Goal: Navigation & Orientation: Locate item on page

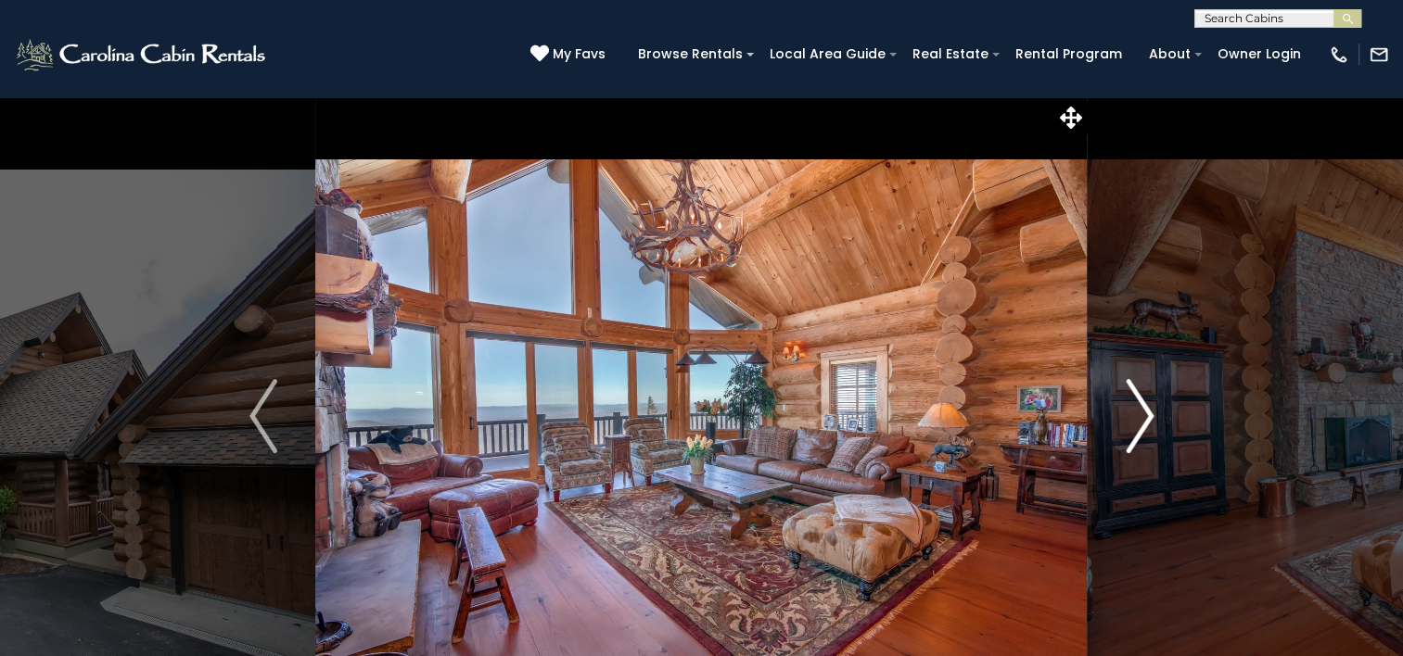
click at [1147, 423] on img "Next" at bounding box center [1140, 416] width 28 height 74
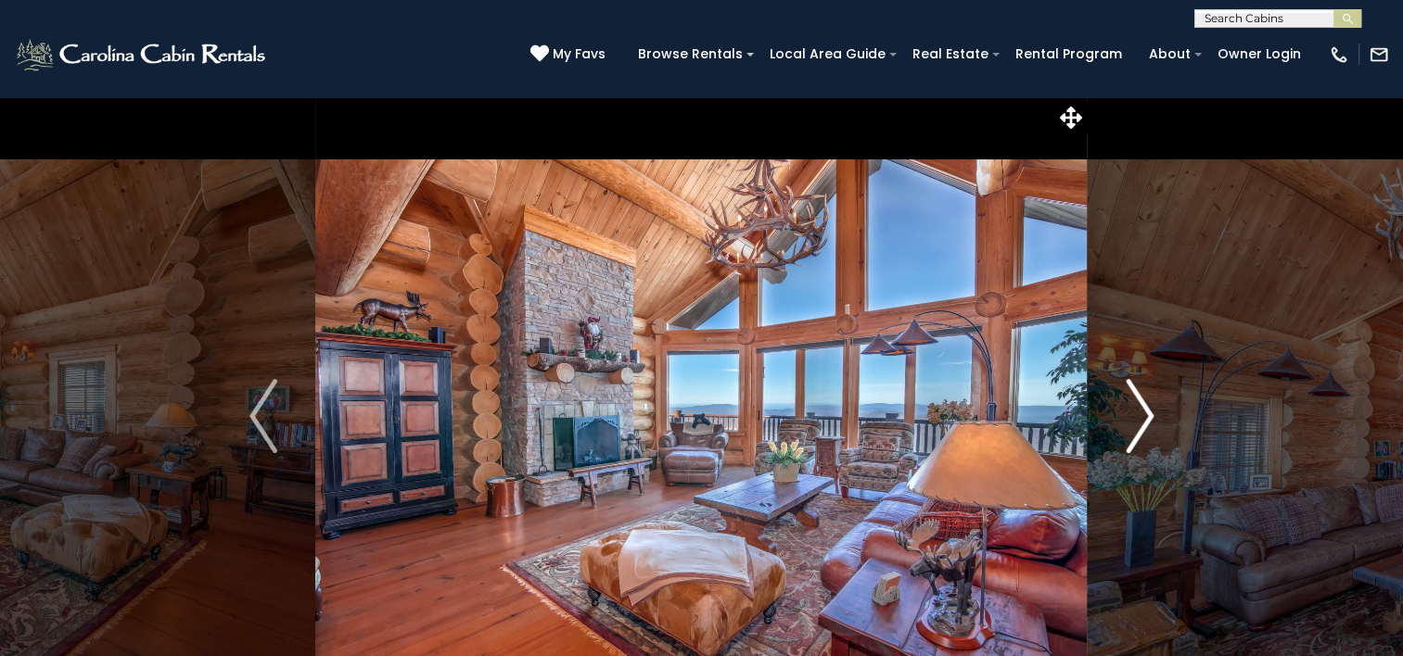
click at [1147, 423] on img "Next" at bounding box center [1140, 416] width 28 height 74
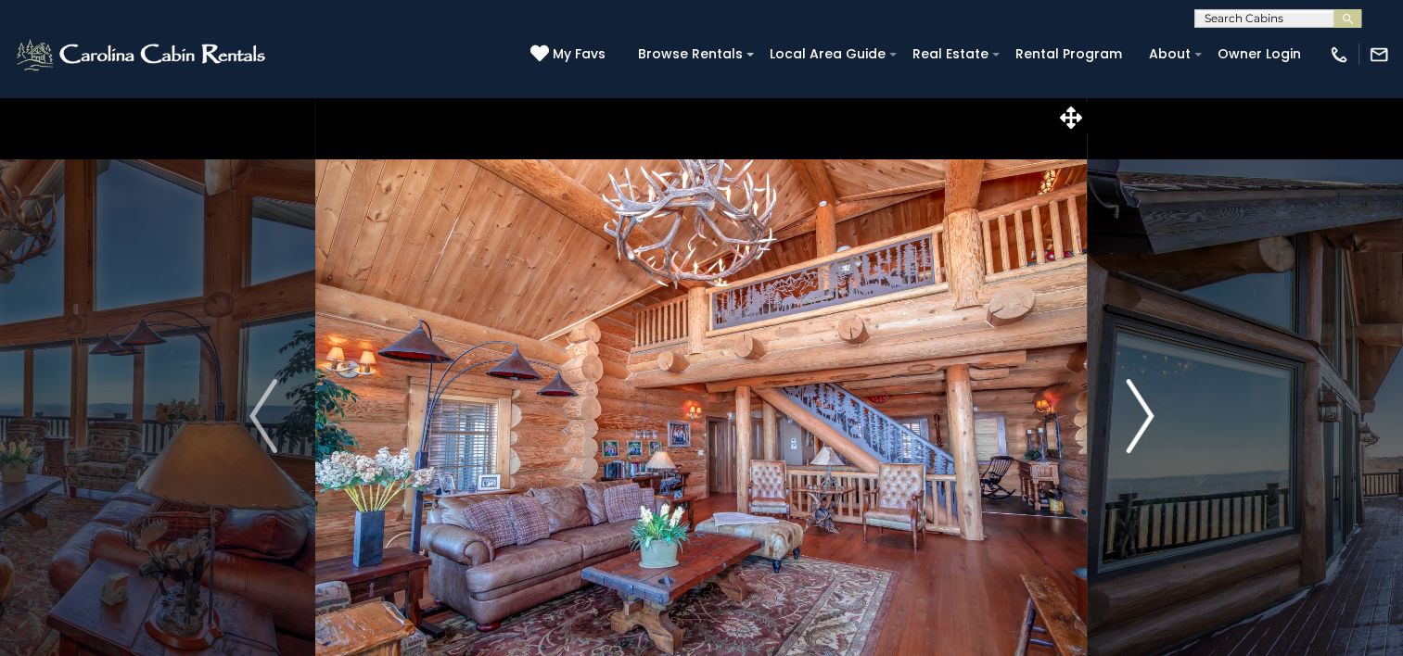
click at [1141, 422] on img "Next" at bounding box center [1140, 416] width 28 height 74
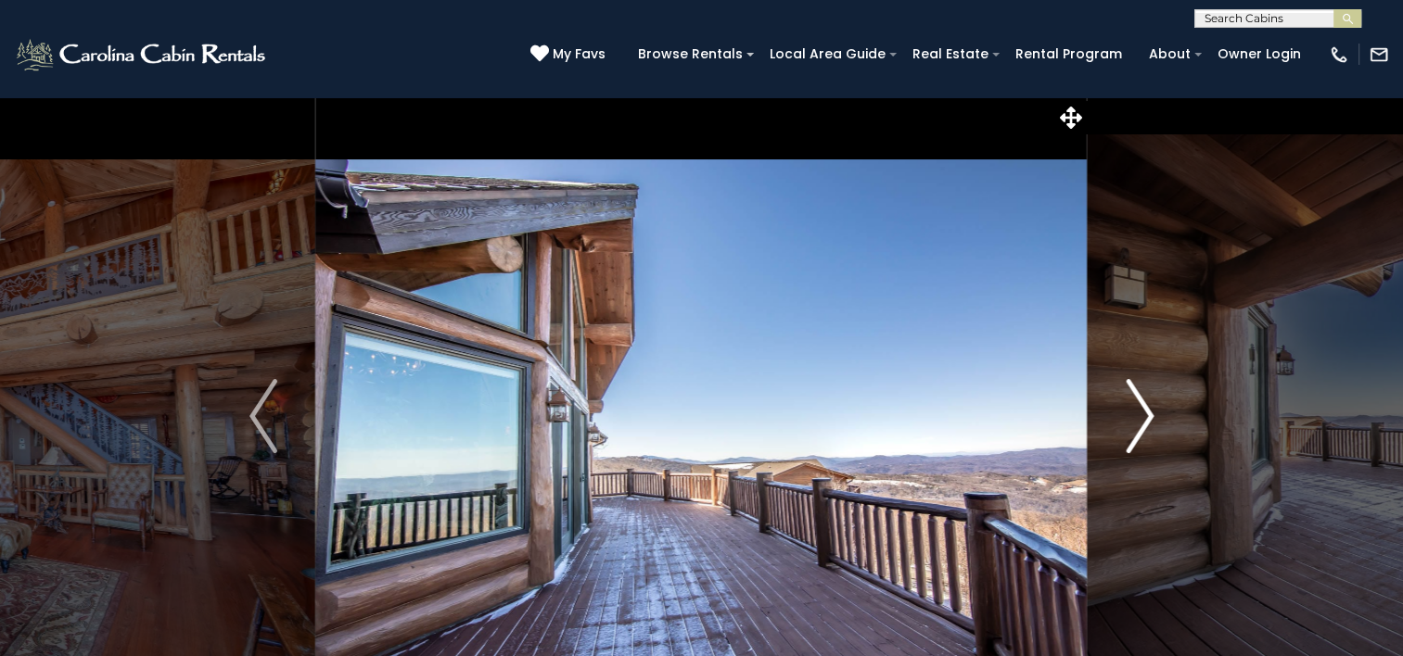
click at [1141, 422] on img "Next" at bounding box center [1140, 416] width 28 height 74
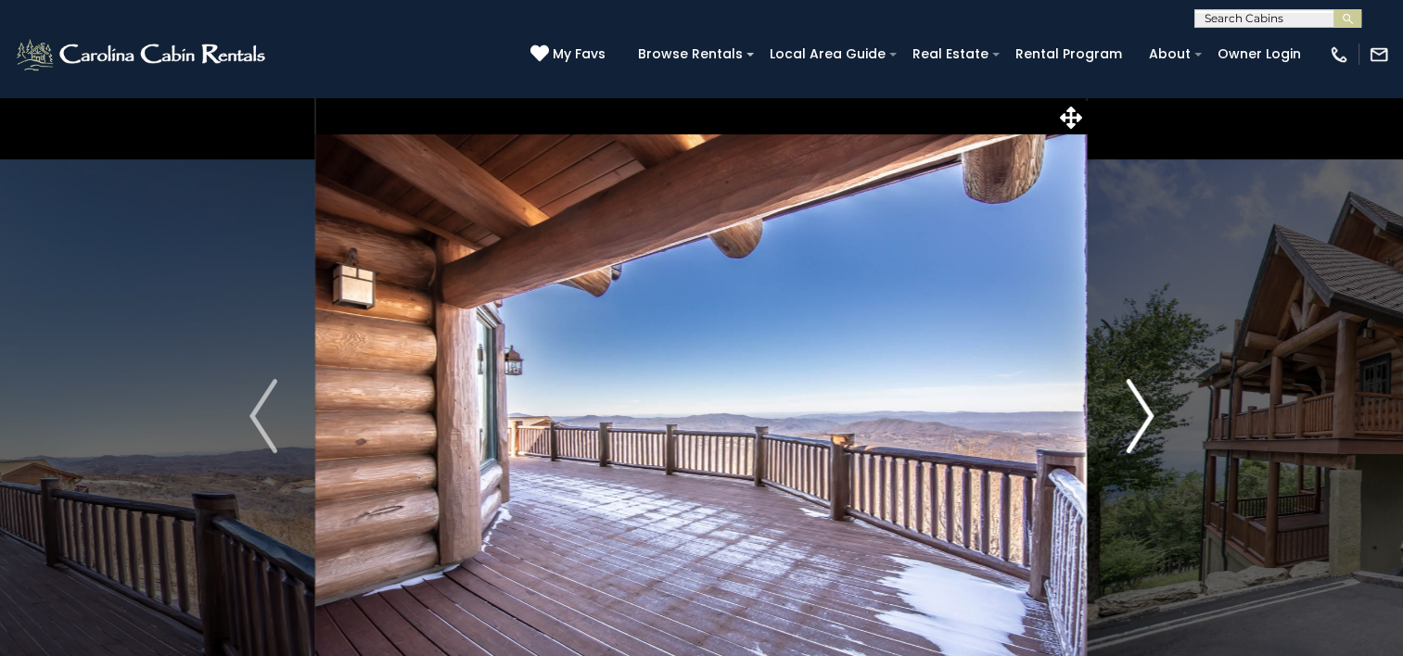
click at [1141, 422] on img "Next" at bounding box center [1140, 416] width 28 height 74
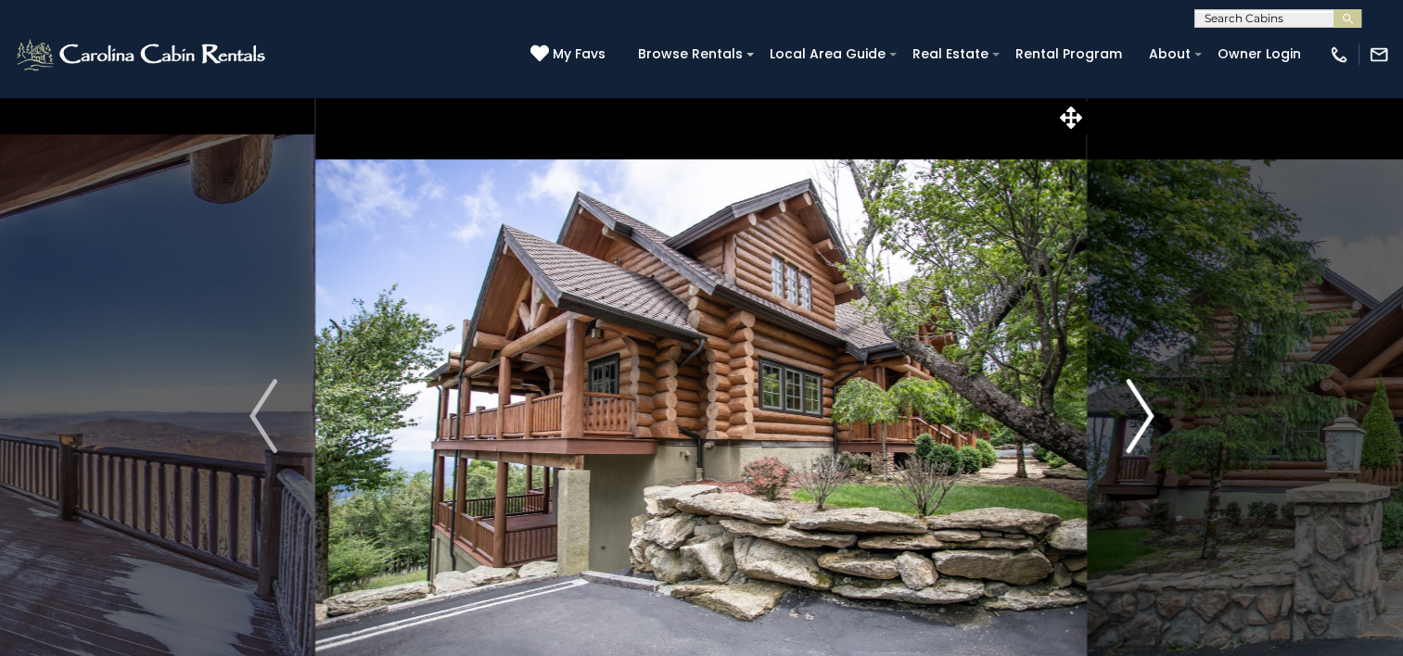
click at [1141, 422] on img "Next" at bounding box center [1140, 416] width 28 height 74
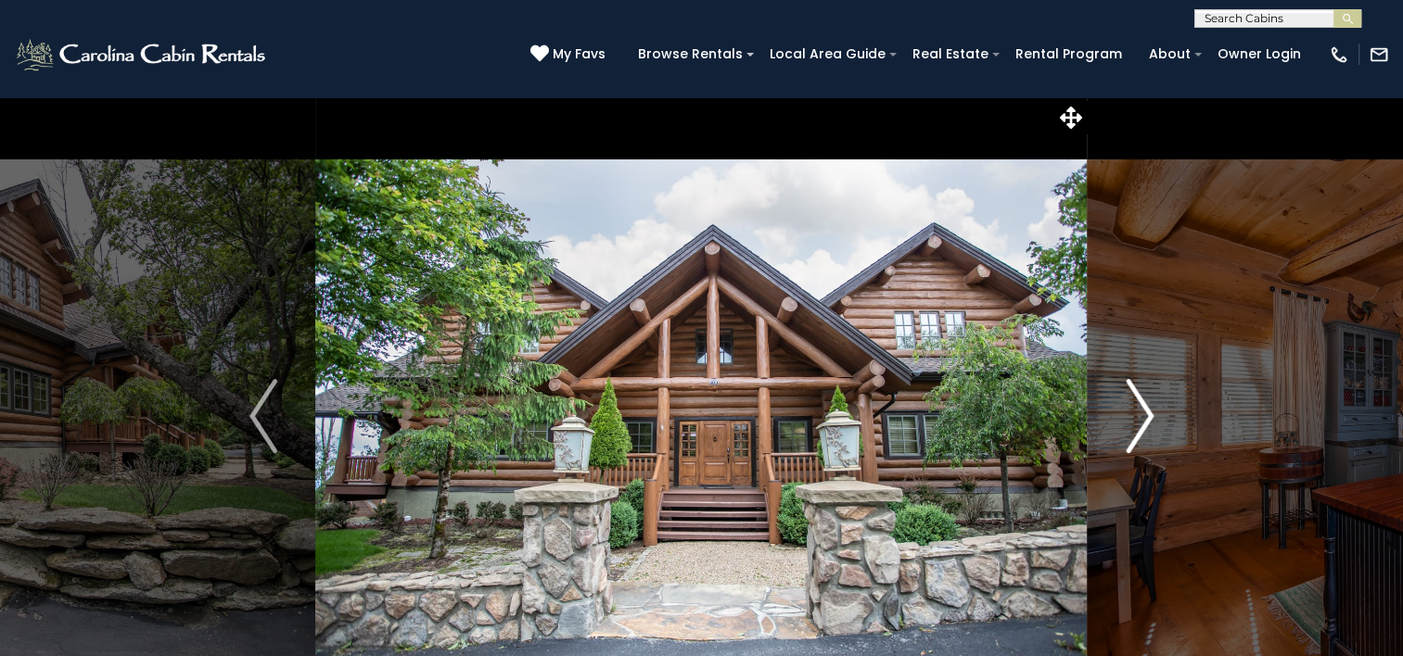
click at [1141, 422] on img "Next" at bounding box center [1140, 416] width 28 height 74
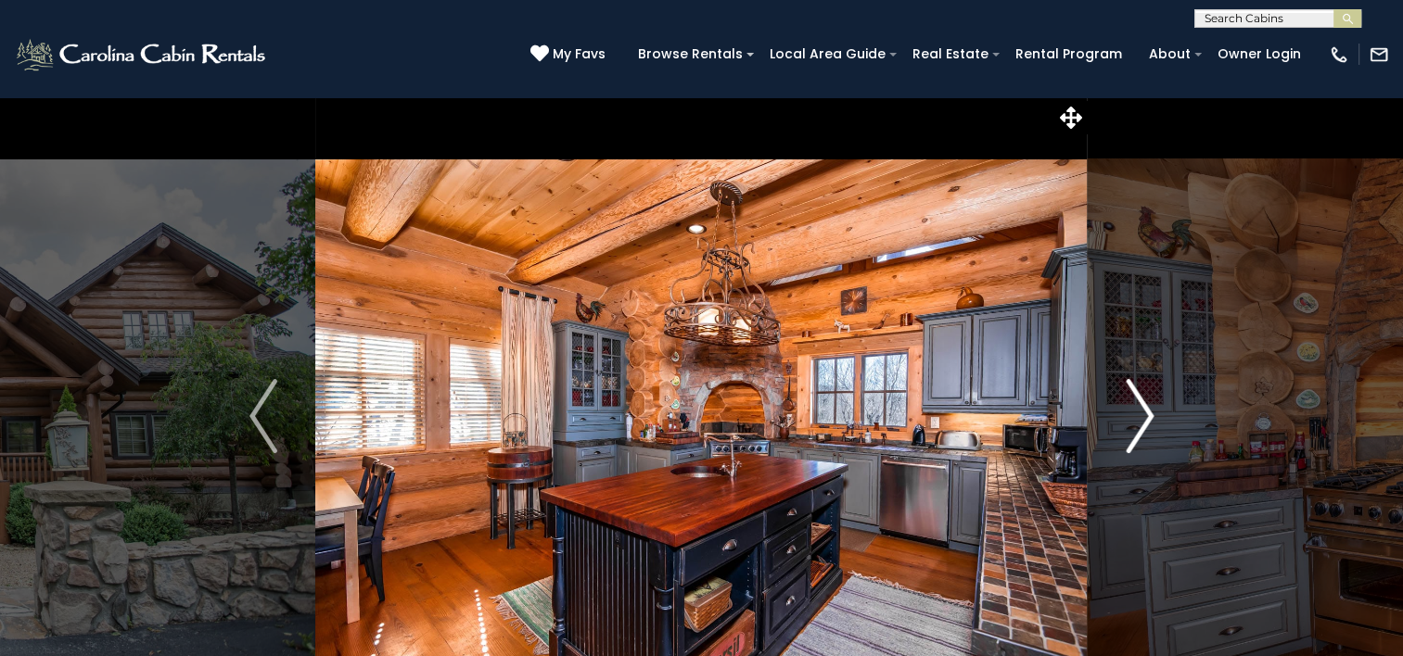
click at [1141, 422] on img "Next" at bounding box center [1140, 416] width 28 height 74
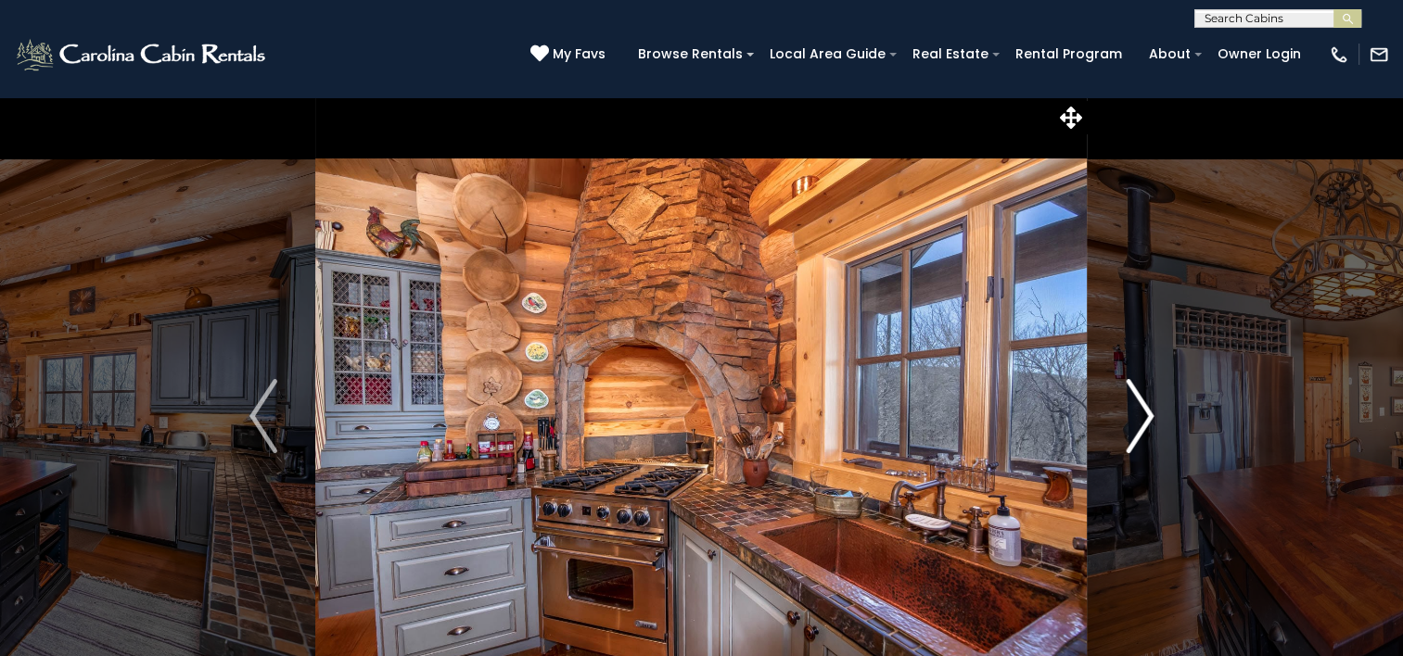
click at [1141, 422] on img "Next" at bounding box center [1140, 416] width 28 height 74
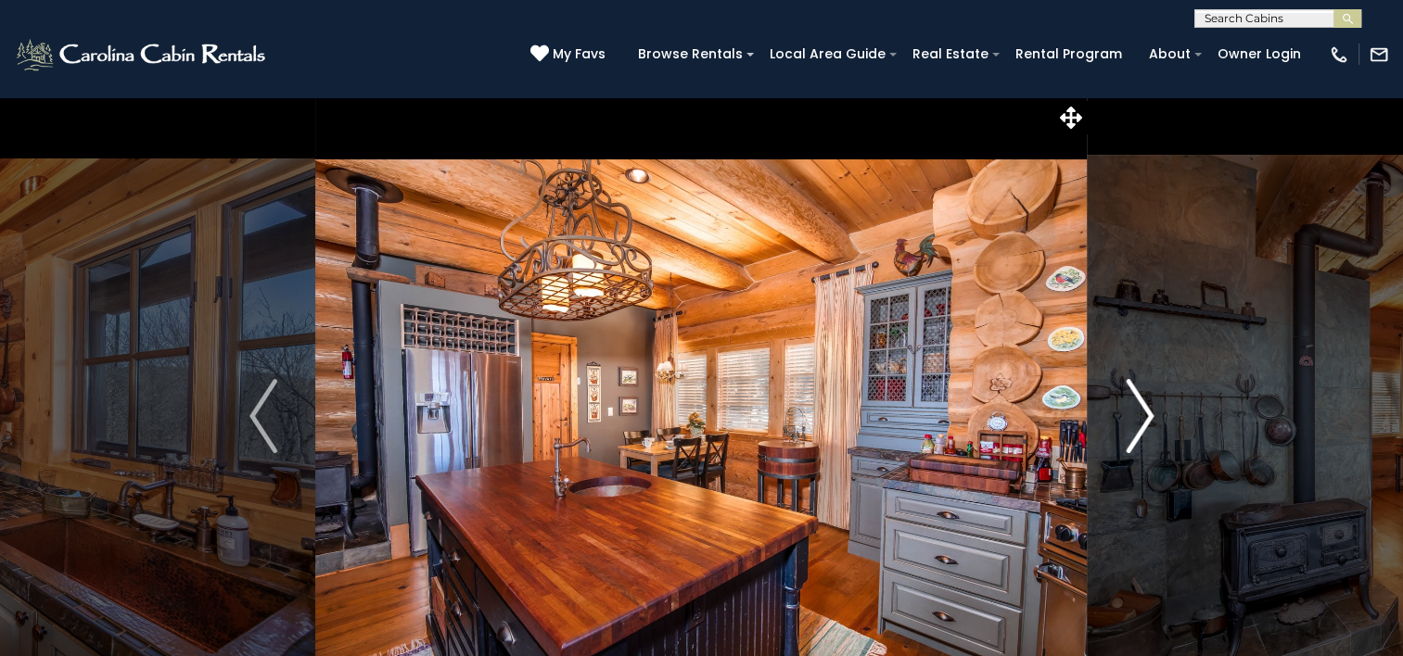
click at [1141, 422] on img "Next" at bounding box center [1140, 416] width 28 height 74
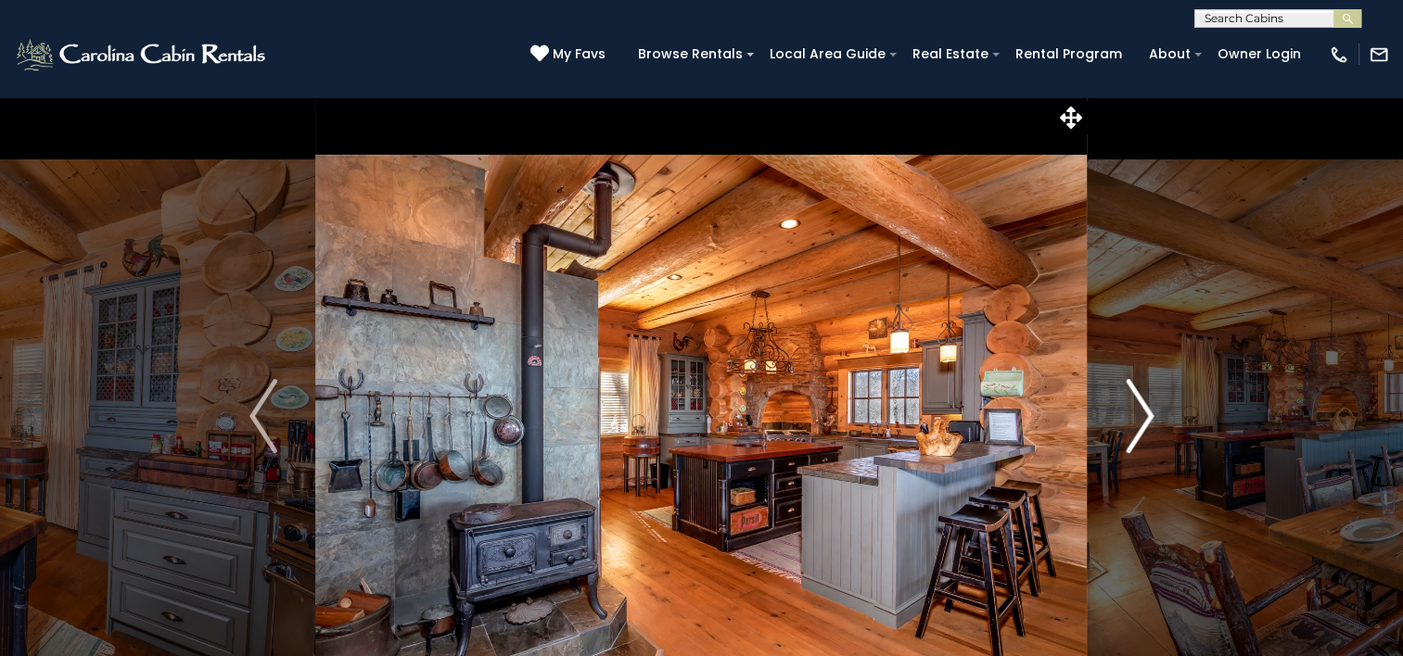
click at [1141, 422] on img "Next" at bounding box center [1140, 416] width 28 height 74
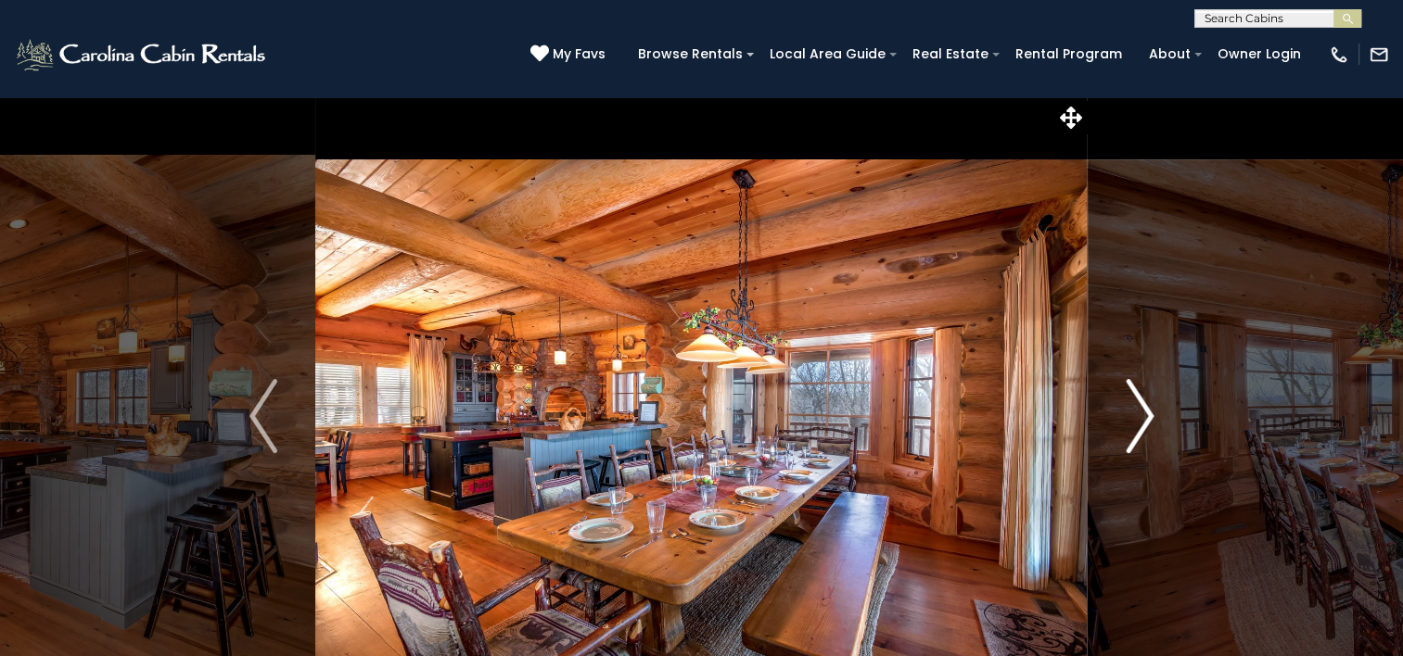
click at [1141, 422] on img "Next" at bounding box center [1140, 416] width 28 height 74
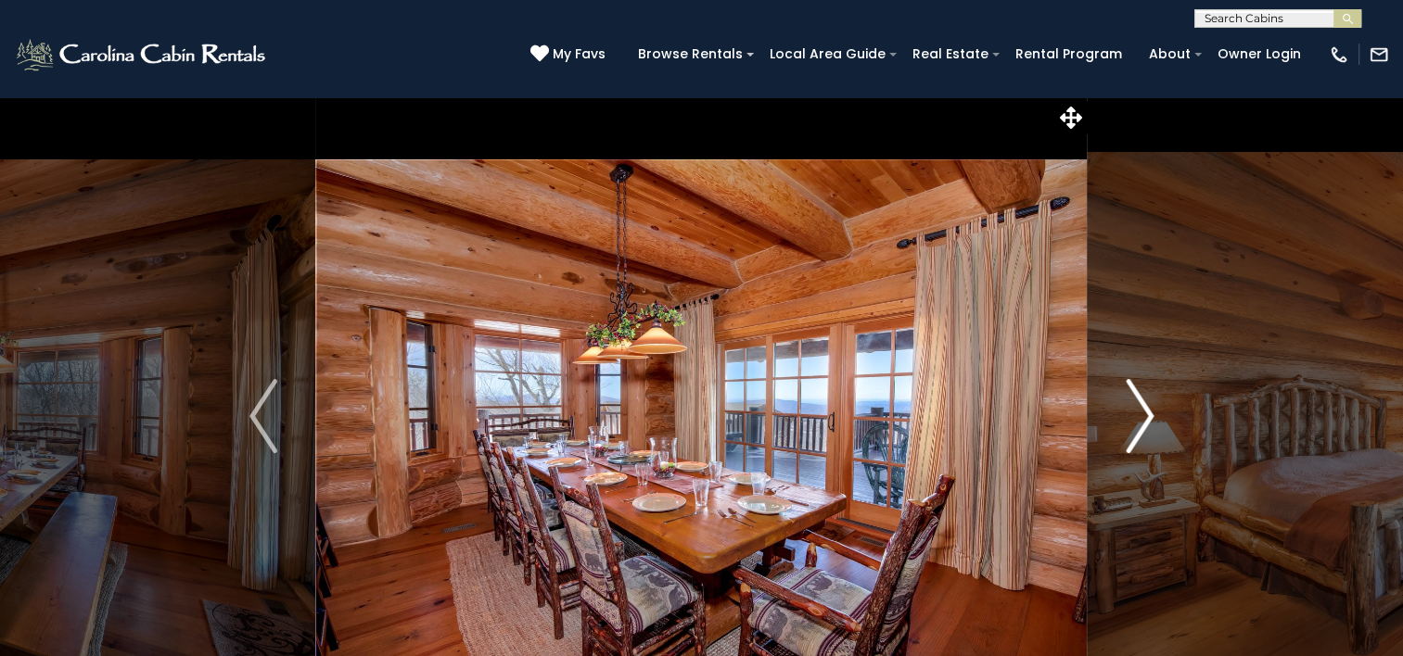
click at [1141, 422] on img "Next" at bounding box center [1140, 416] width 28 height 74
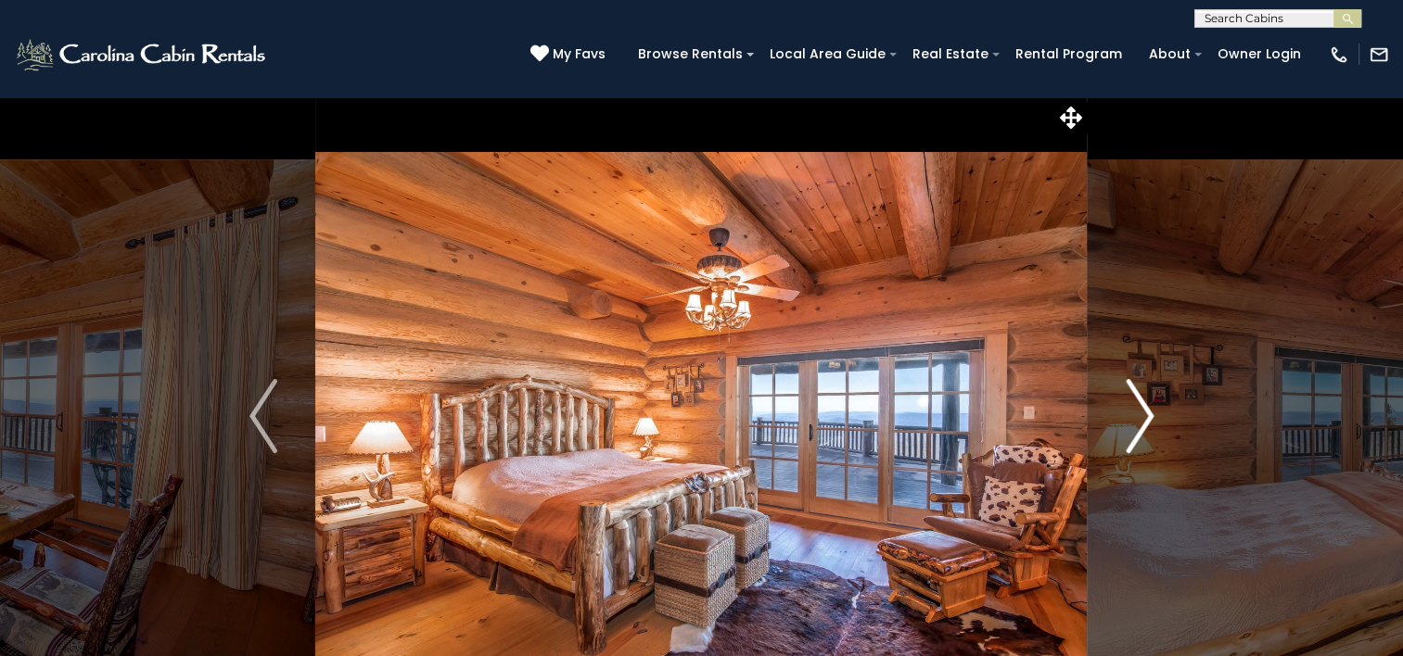
click at [1141, 422] on img "Next" at bounding box center [1140, 416] width 28 height 74
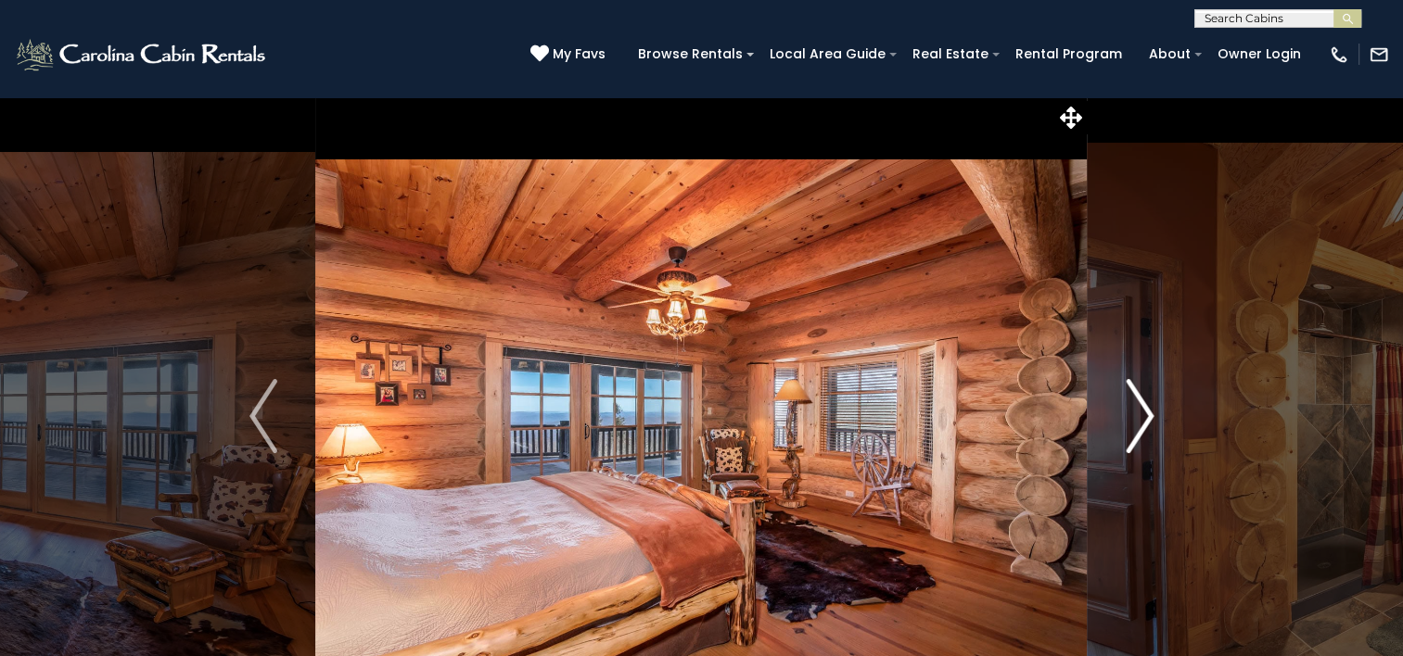
click at [1141, 422] on img "Next" at bounding box center [1140, 416] width 28 height 74
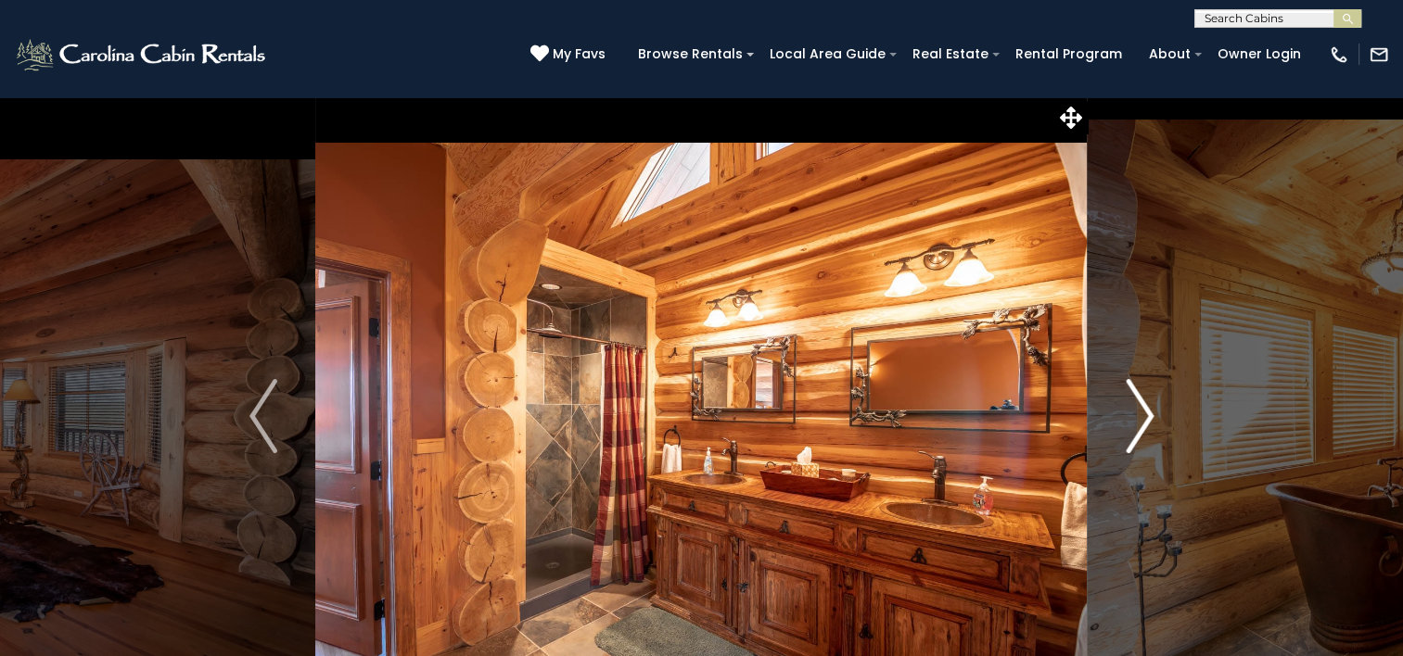
click at [1141, 422] on img "Next" at bounding box center [1140, 416] width 28 height 74
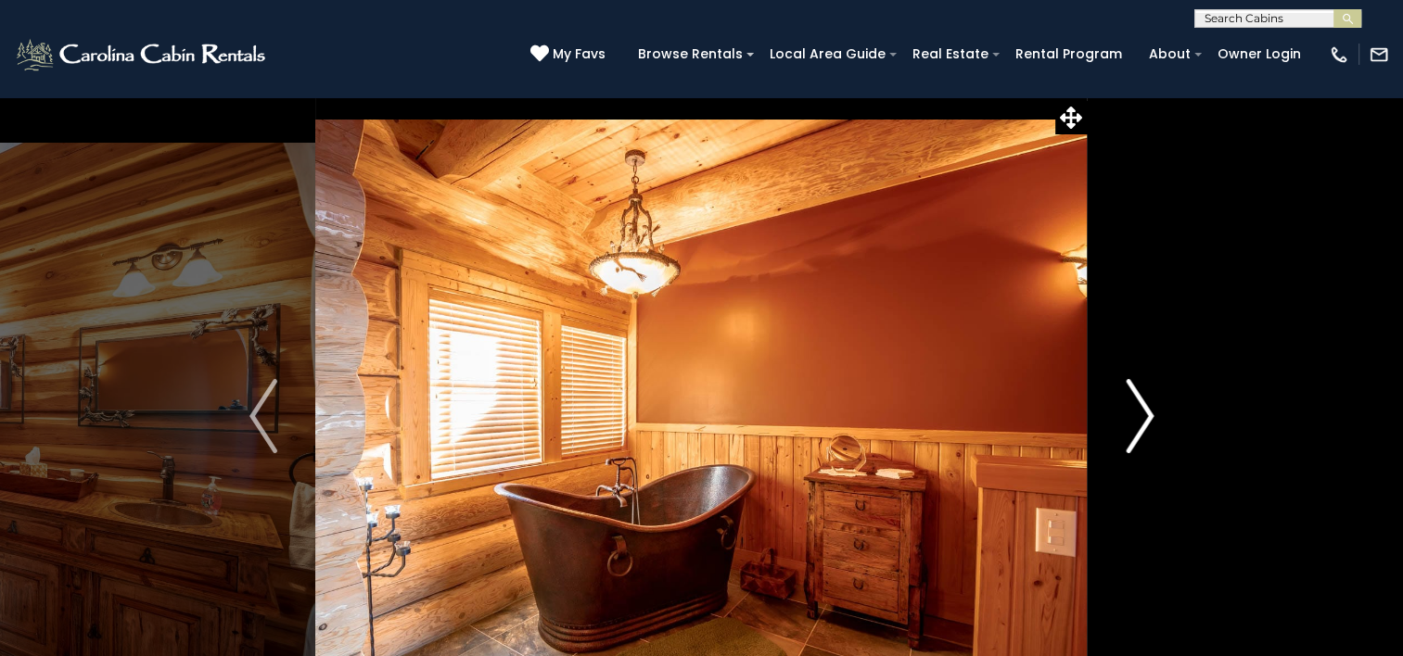
click at [1141, 422] on img "Next" at bounding box center [1140, 416] width 28 height 74
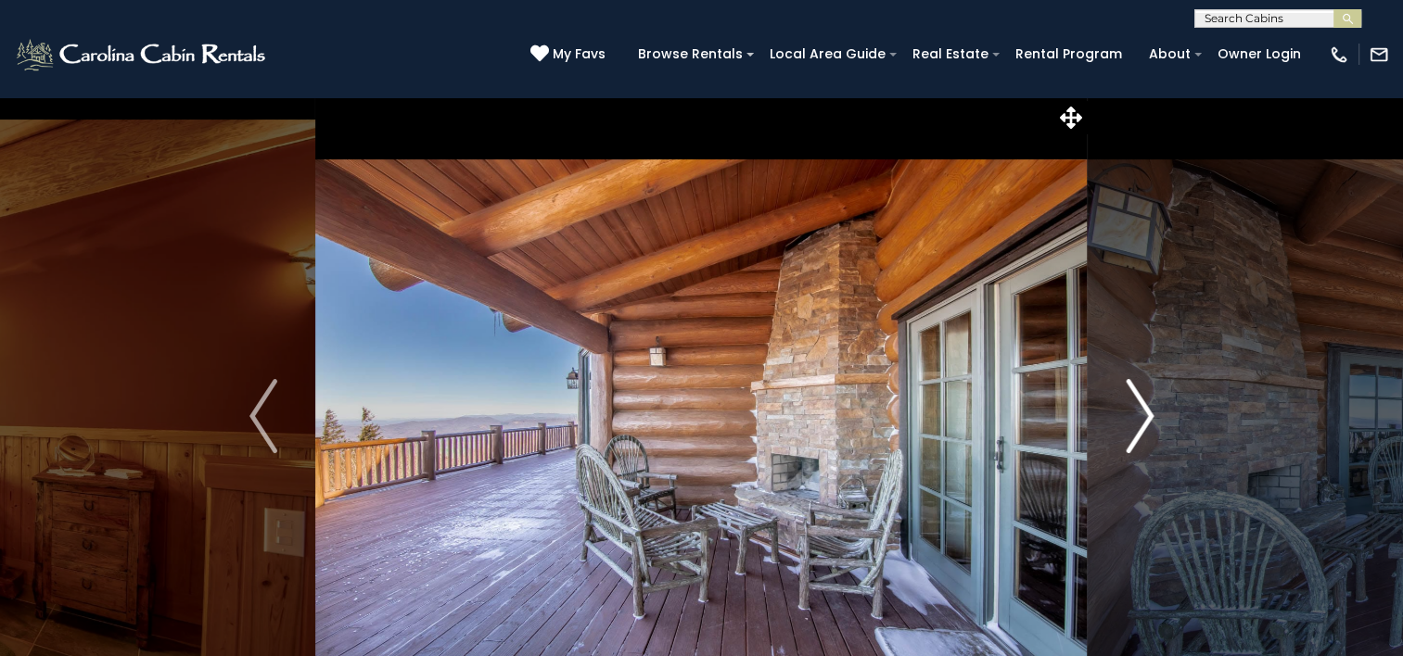
click at [1141, 422] on img "Next" at bounding box center [1140, 416] width 28 height 74
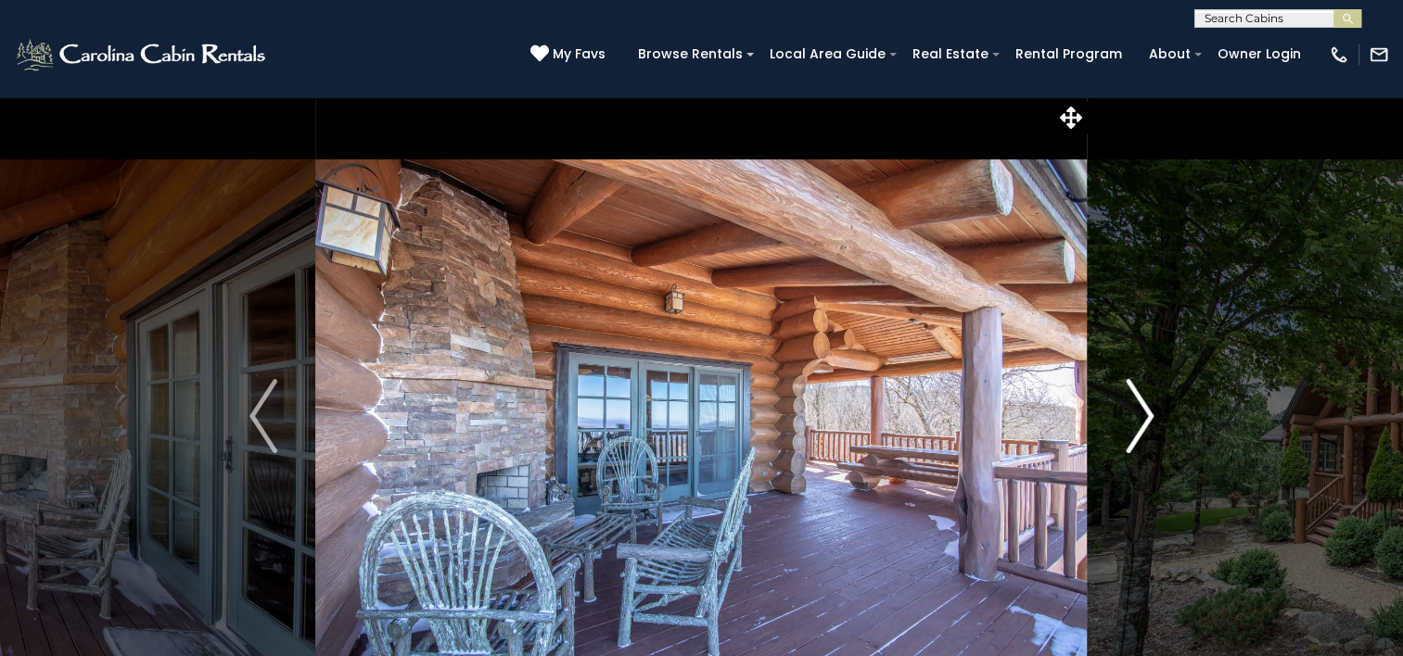
click at [1149, 422] on img "Next" at bounding box center [1140, 416] width 28 height 74
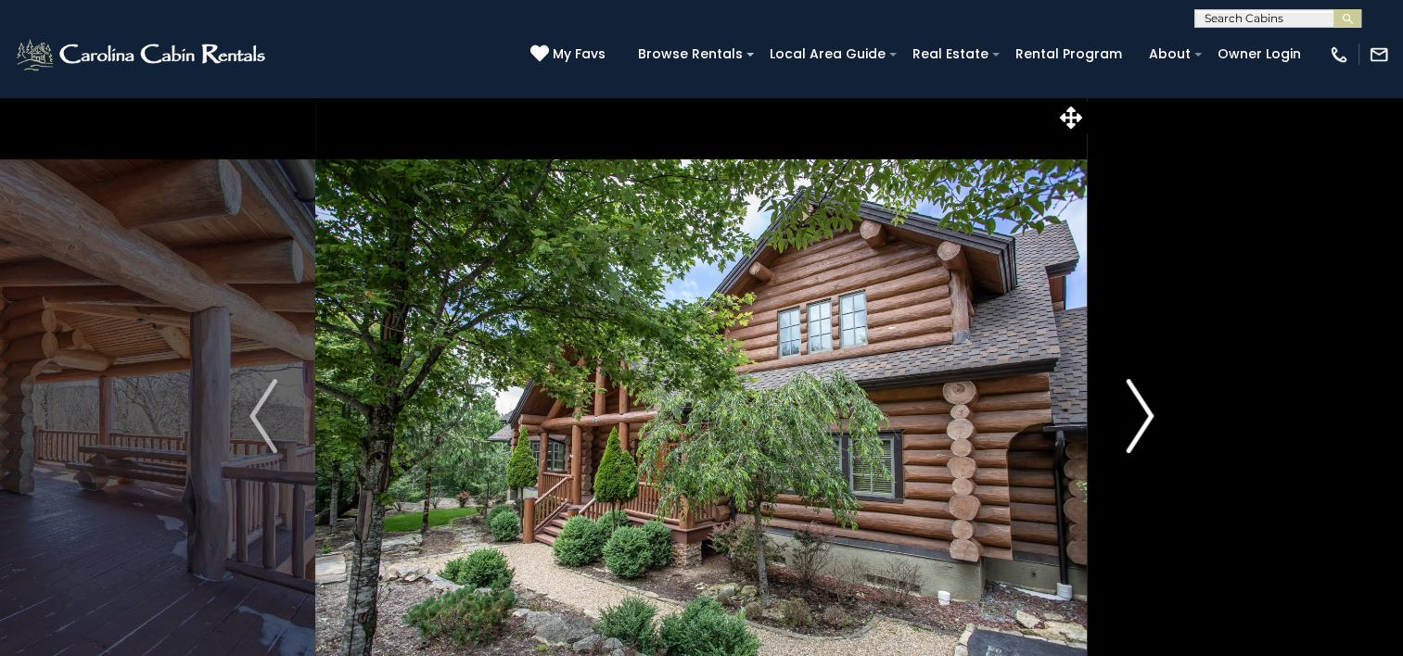
click at [1149, 422] on img "Next" at bounding box center [1140, 416] width 28 height 74
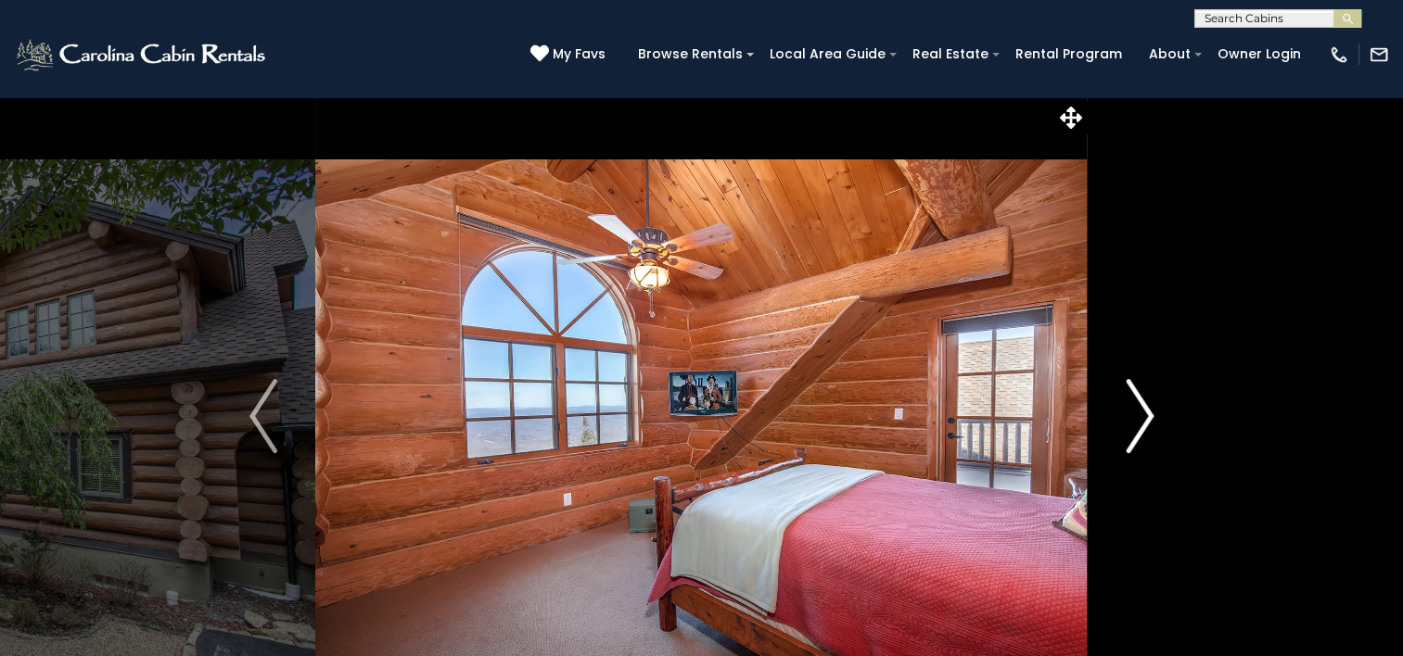
click at [1149, 422] on img "Next" at bounding box center [1140, 416] width 28 height 74
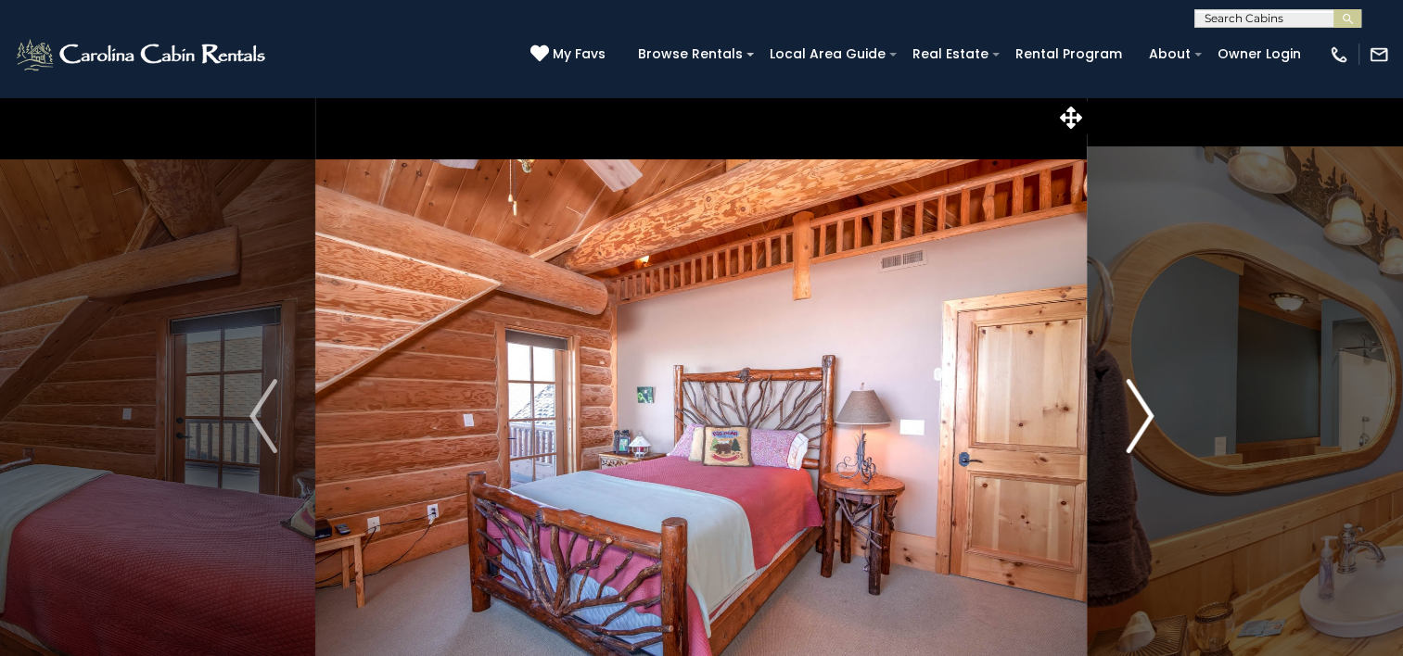
click at [1149, 422] on img "Next" at bounding box center [1140, 416] width 28 height 74
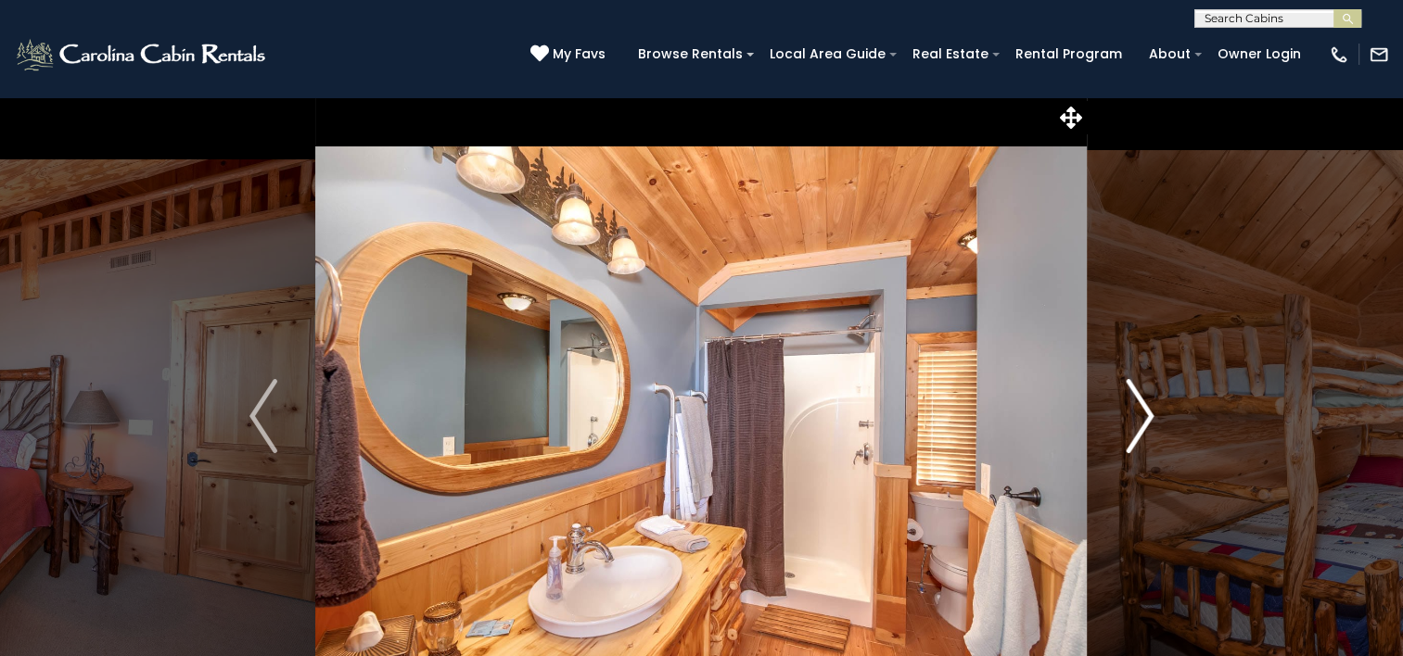
click at [1149, 422] on img "Next" at bounding box center [1140, 416] width 28 height 74
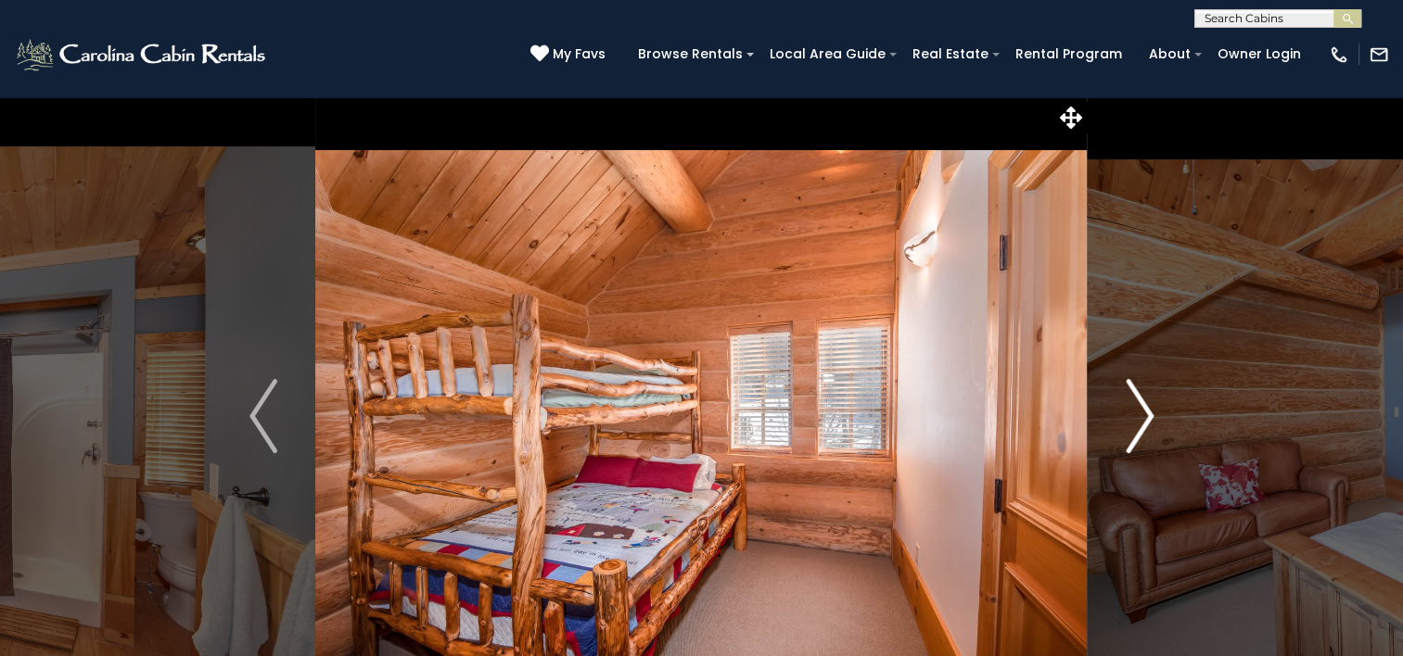
click at [1149, 422] on img "Next" at bounding box center [1140, 416] width 28 height 74
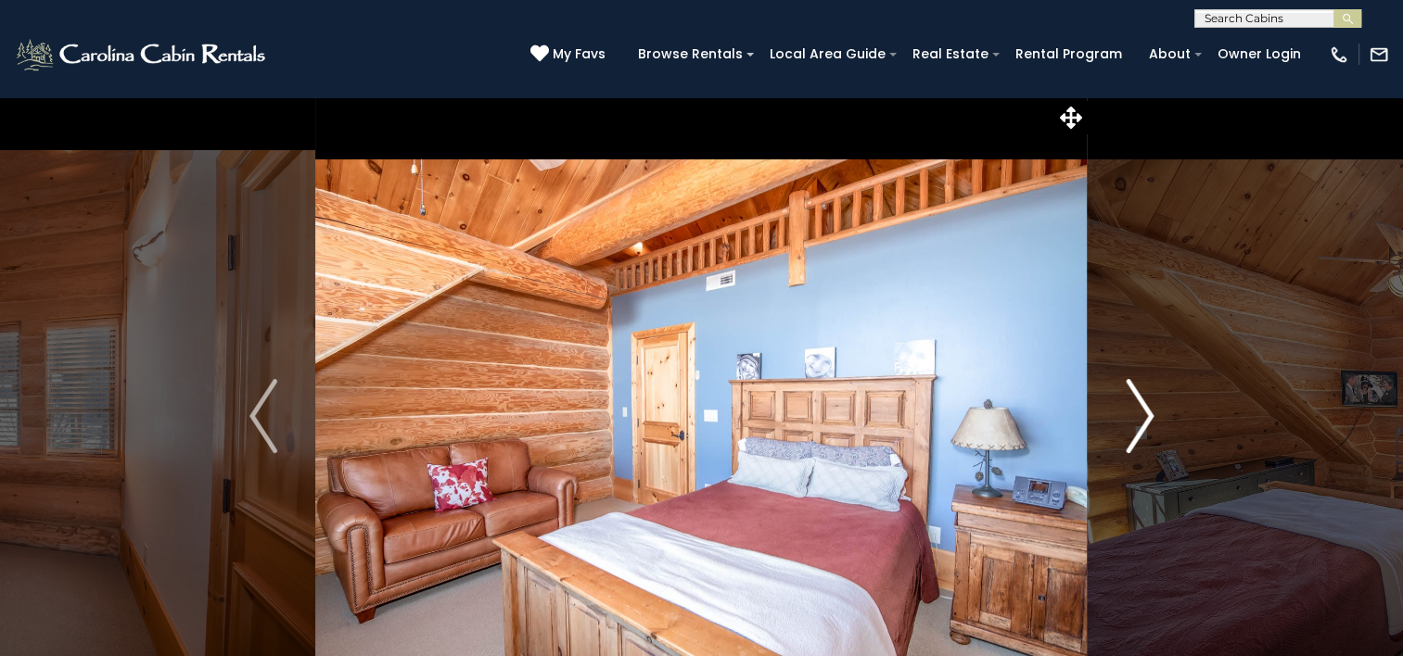
click at [1149, 422] on img "Next" at bounding box center [1140, 416] width 28 height 74
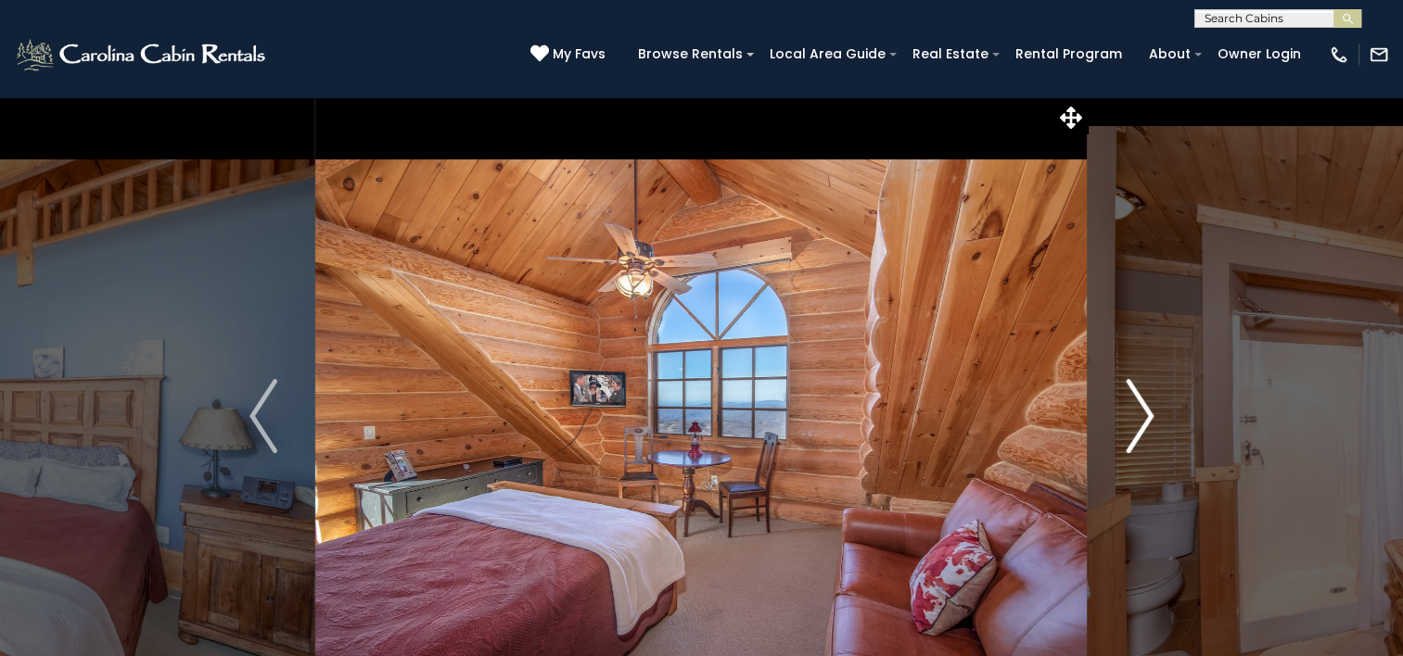
click at [1149, 422] on img "Next" at bounding box center [1140, 416] width 28 height 74
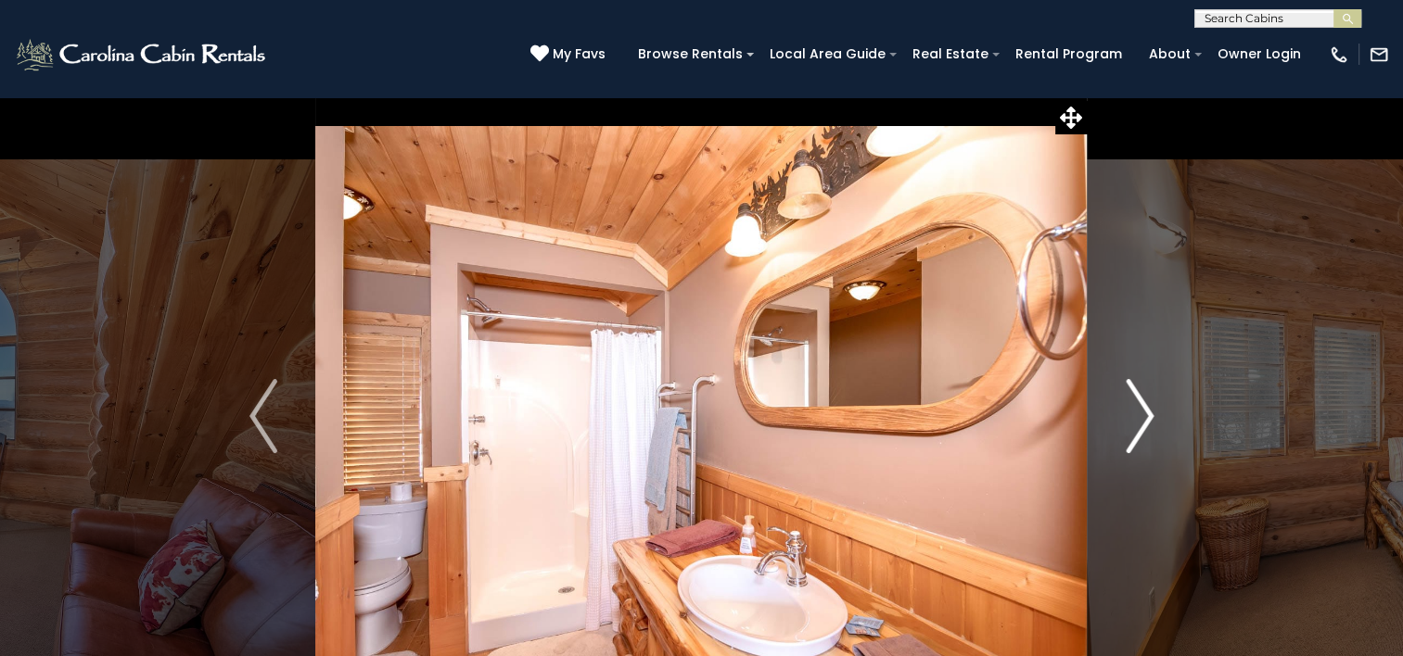
click at [1149, 422] on img "Next" at bounding box center [1140, 416] width 28 height 74
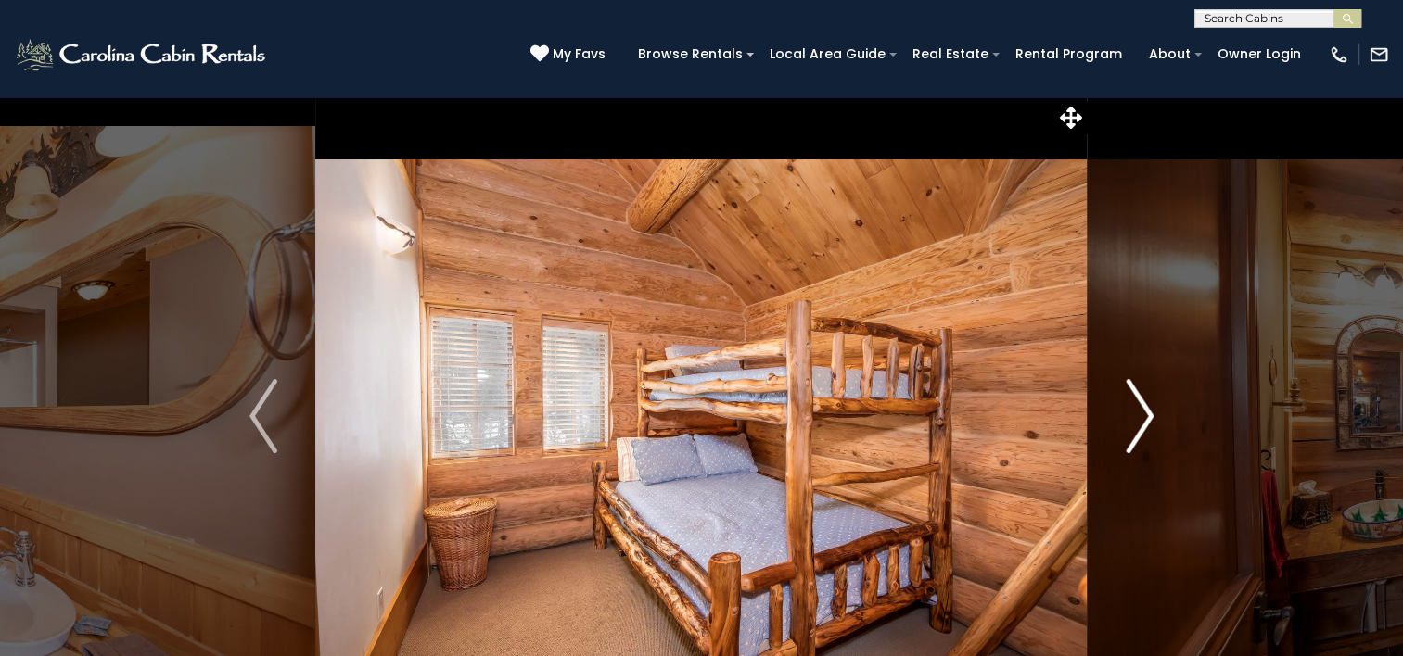
click at [1149, 422] on img "Next" at bounding box center [1140, 416] width 28 height 74
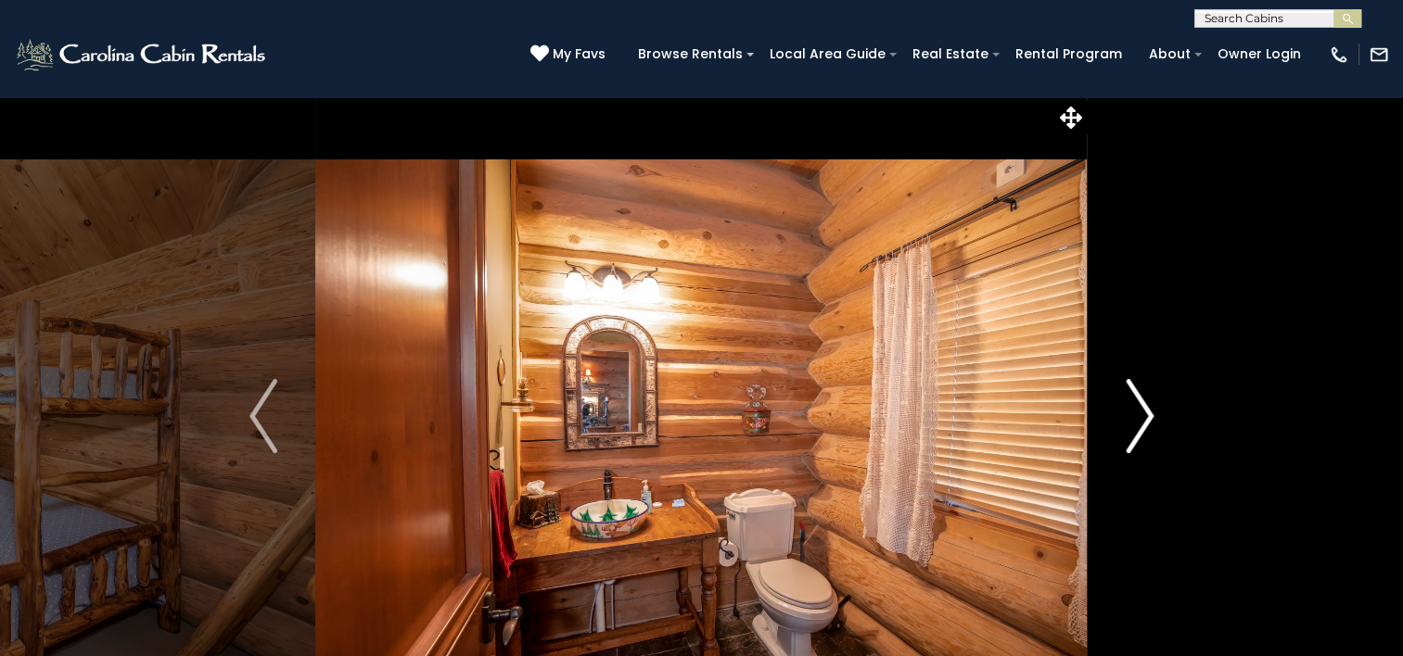
click at [1149, 422] on img "Next" at bounding box center [1140, 416] width 28 height 74
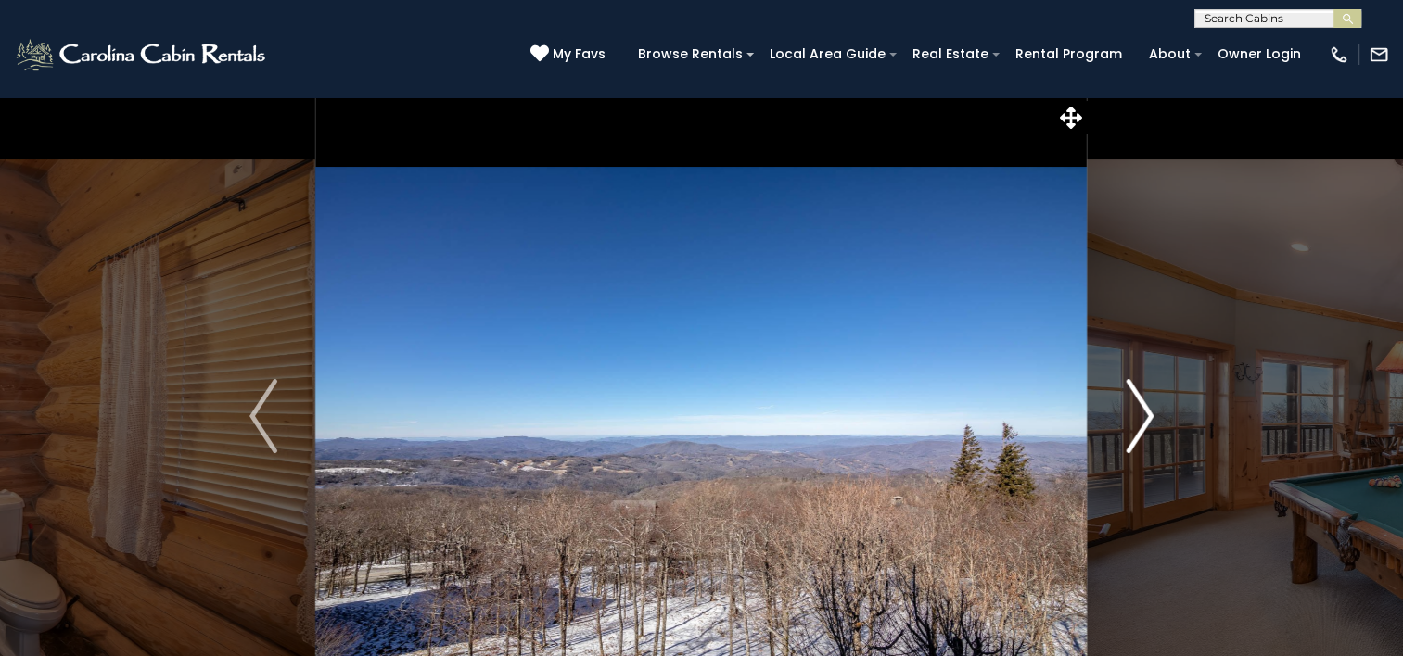
click at [1149, 422] on img "Next" at bounding box center [1140, 416] width 28 height 74
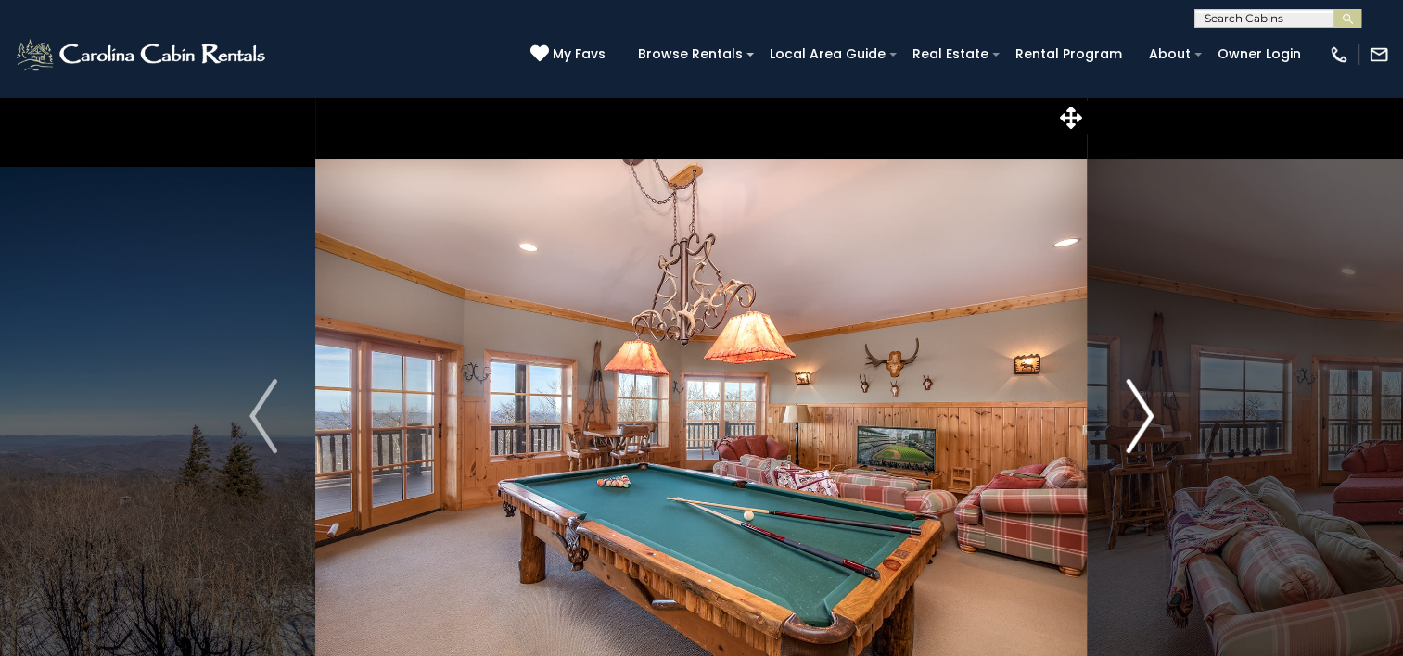
click at [1149, 422] on img "Next" at bounding box center [1140, 416] width 28 height 74
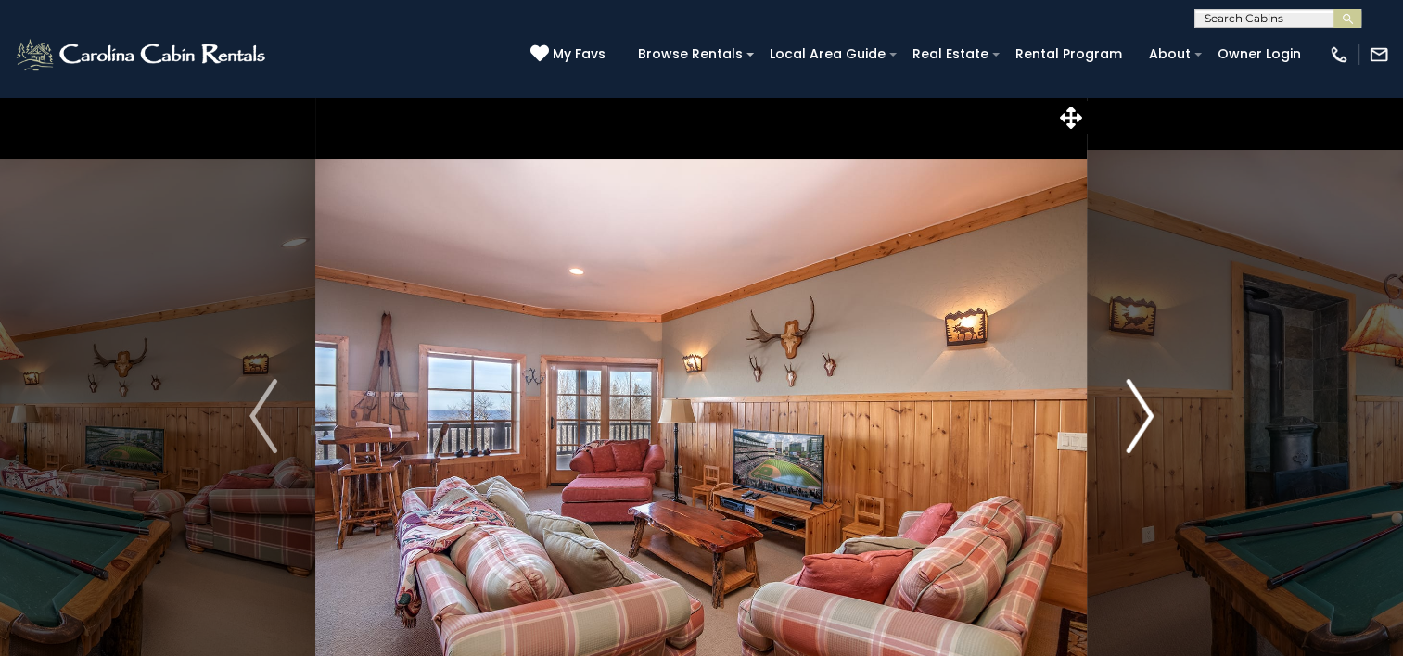
click at [1149, 422] on img "Next" at bounding box center [1140, 416] width 28 height 74
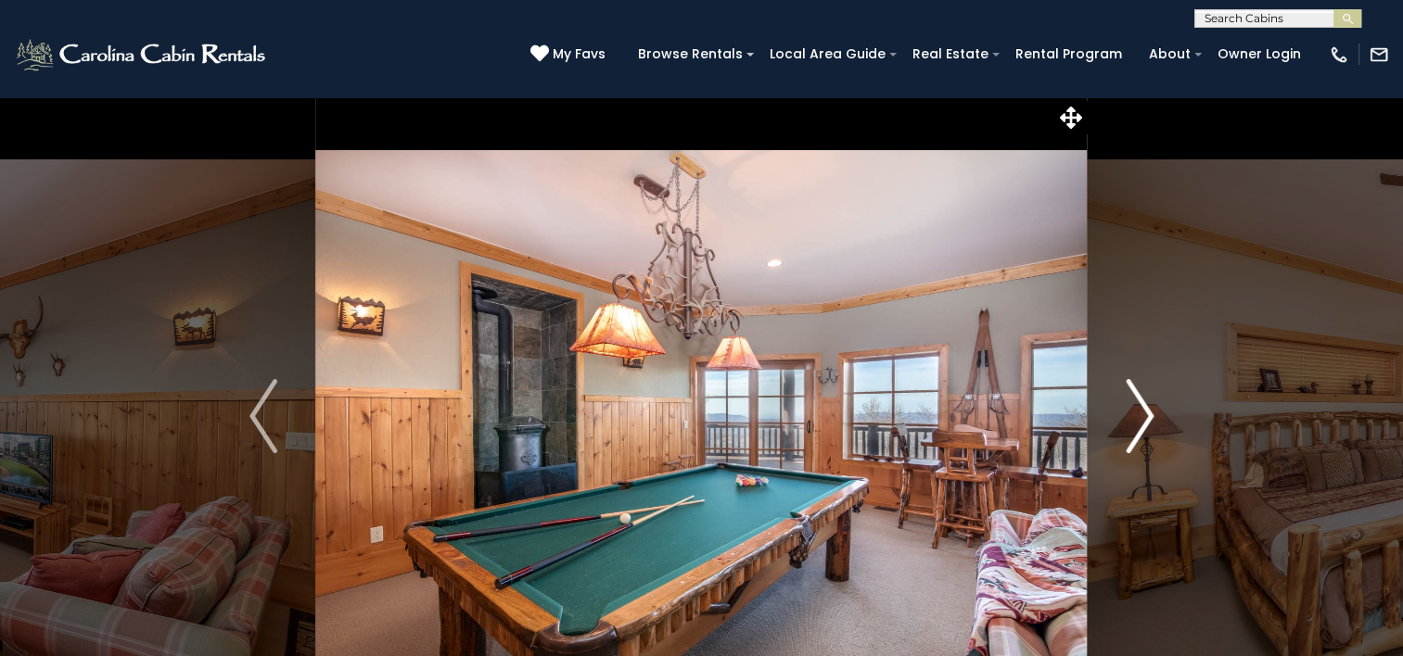
click at [1149, 422] on img "Next" at bounding box center [1140, 416] width 28 height 74
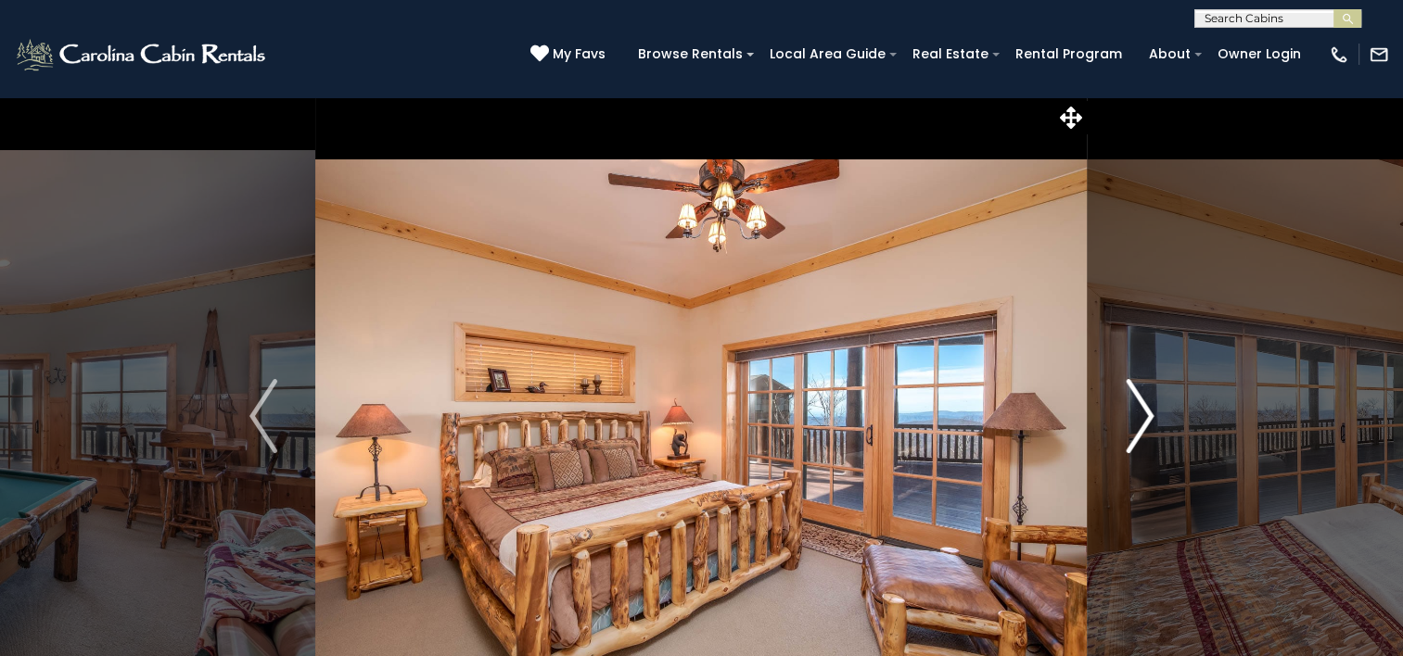
click at [1149, 422] on img "Next" at bounding box center [1140, 416] width 28 height 74
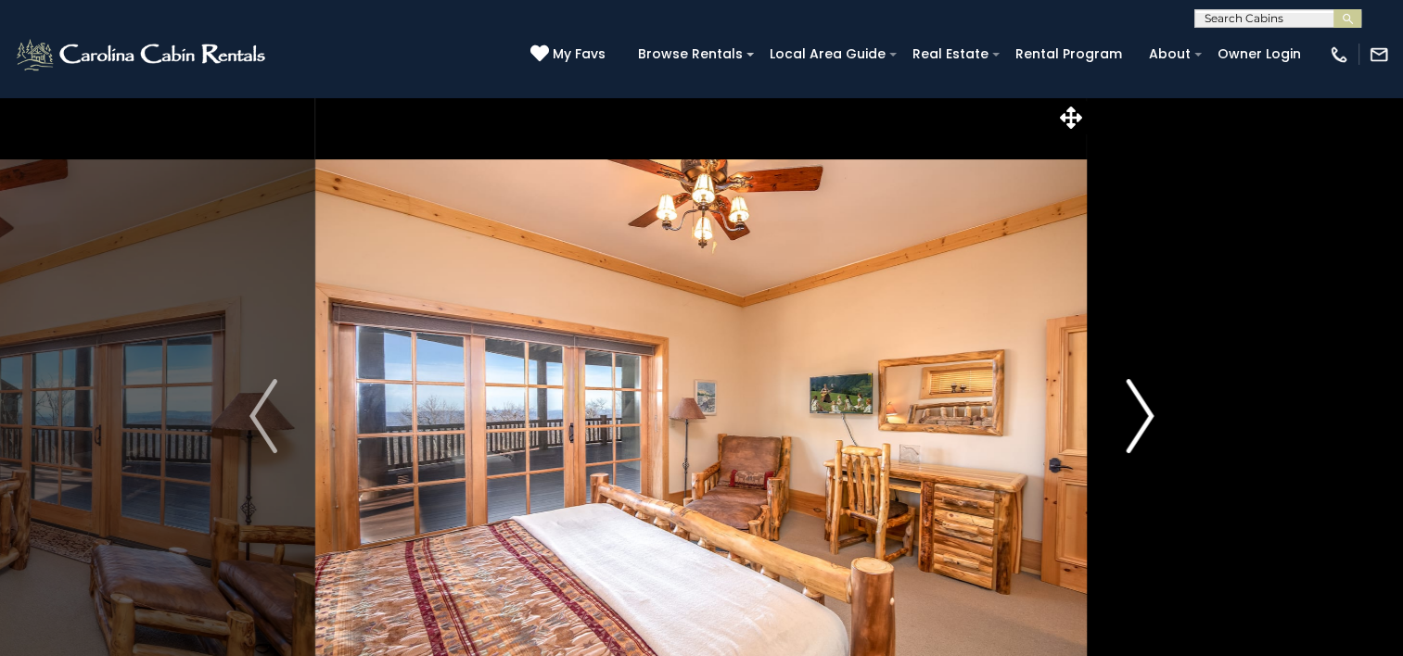
click at [1149, 422] on img "Next" at bounding box center [1140, 416] width 28 height 74
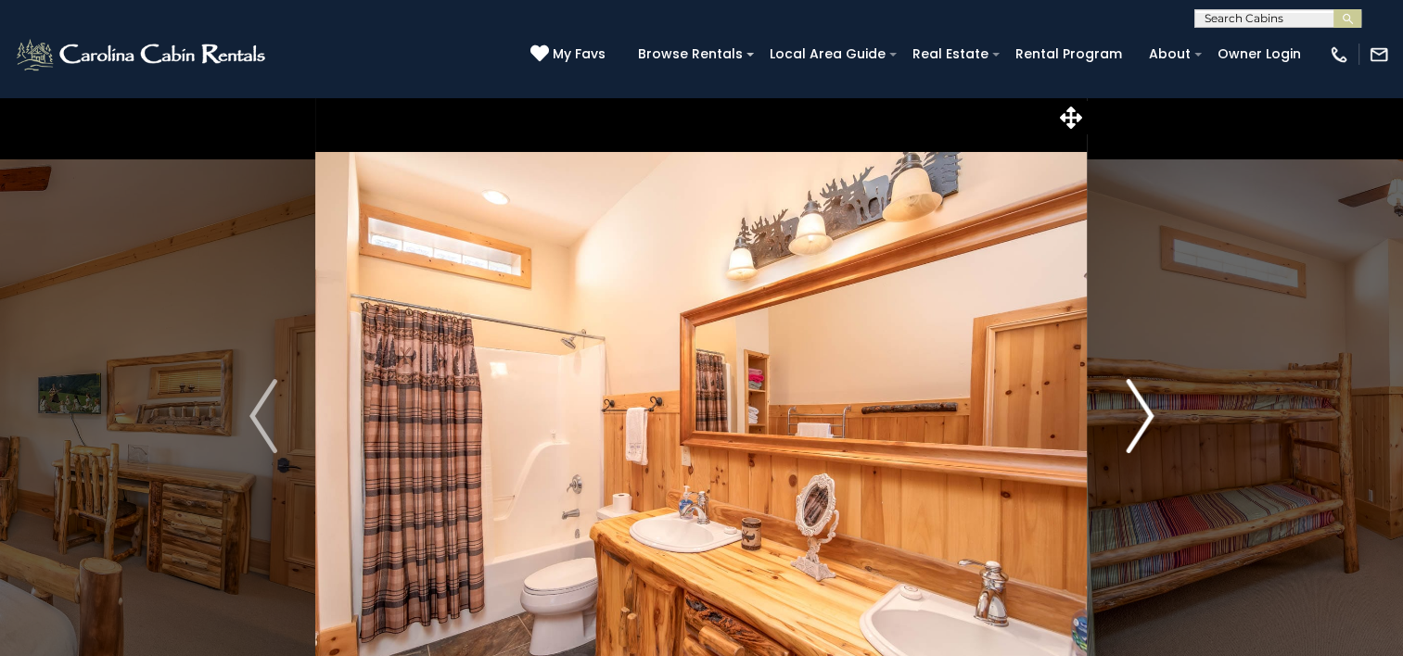
click at [1149, 422] on img "Next" at bounding box center [1140, 416] width 28 height 74
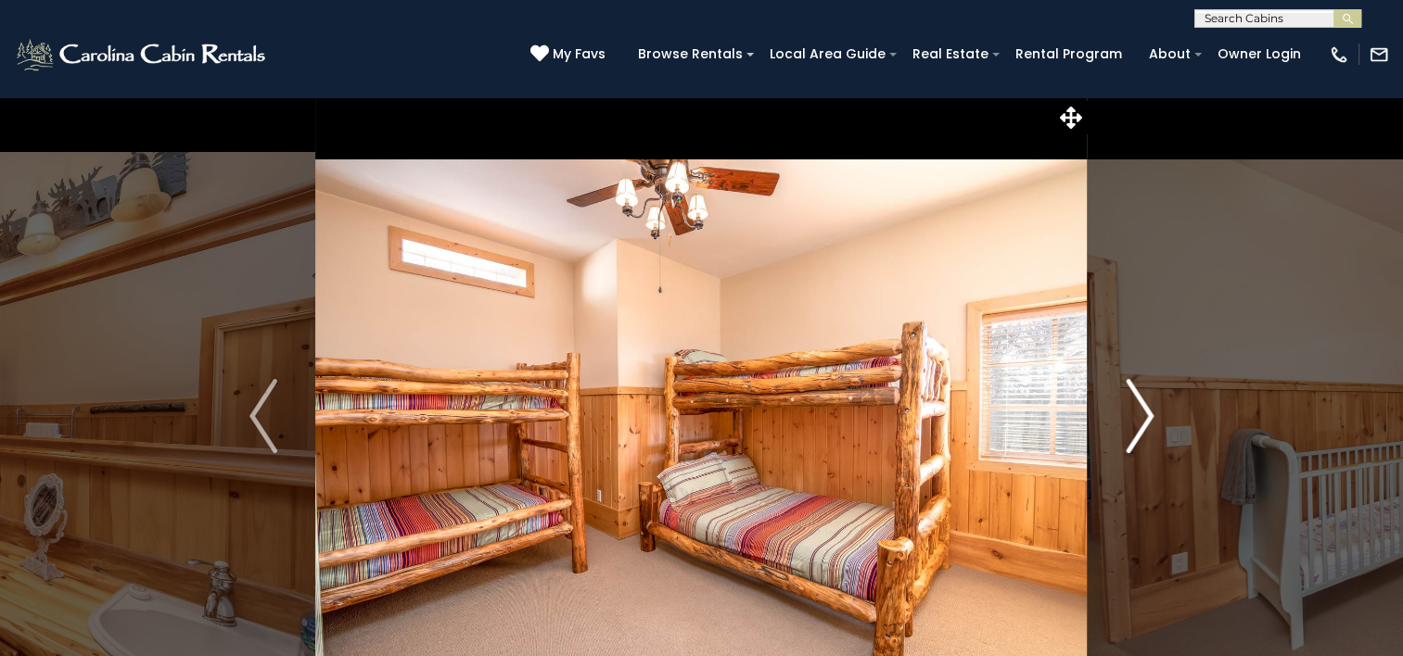
click at [1149, 422] on img "Next" at bounding box center [1140, 416] width 28 height 74
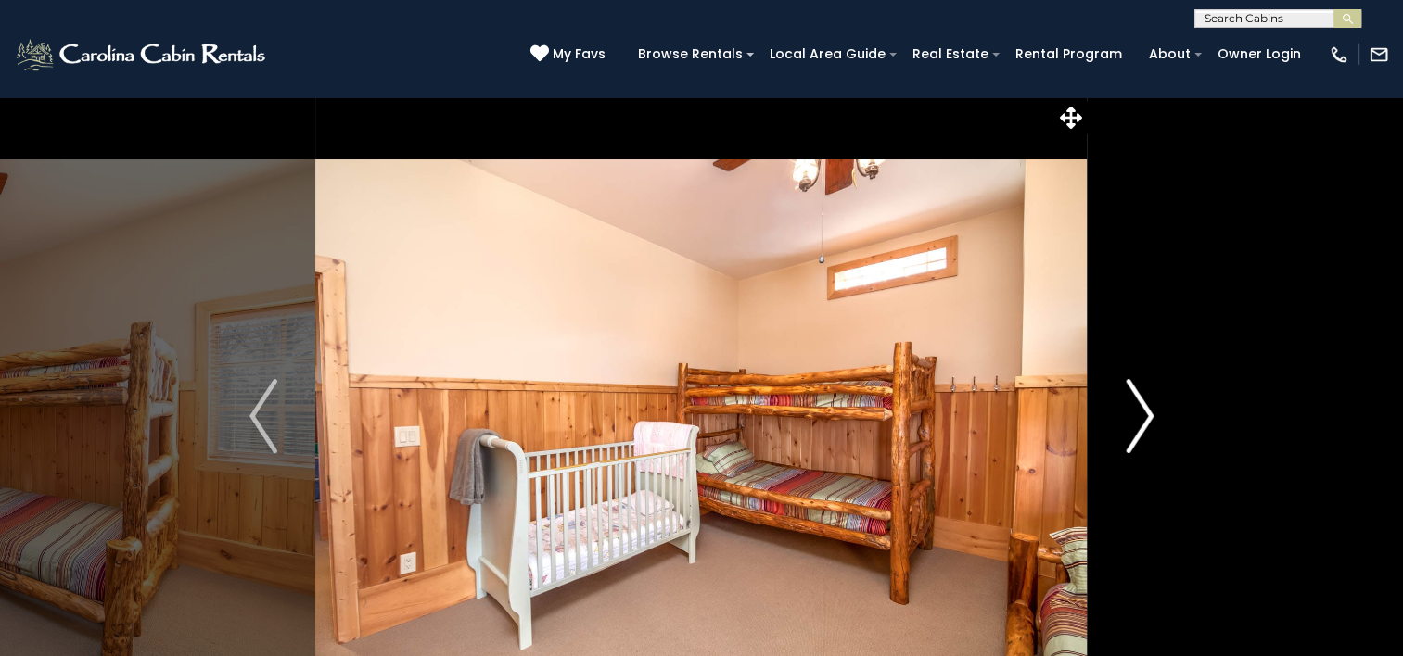
click at [1149, 422] on img "Next" at bounding box center [1140, 416] width 28 height 74
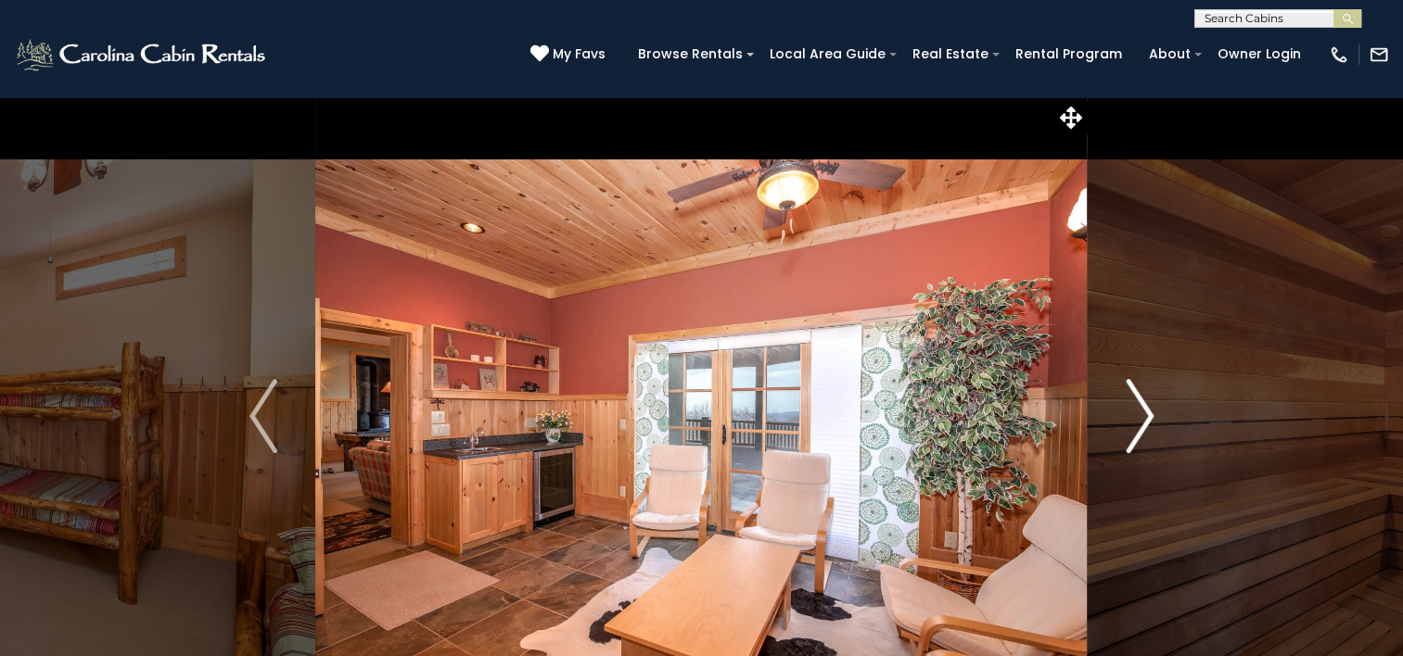
click at [1149, 422] on img "Next" at bounding box center [1140, 416] width 28 height 74
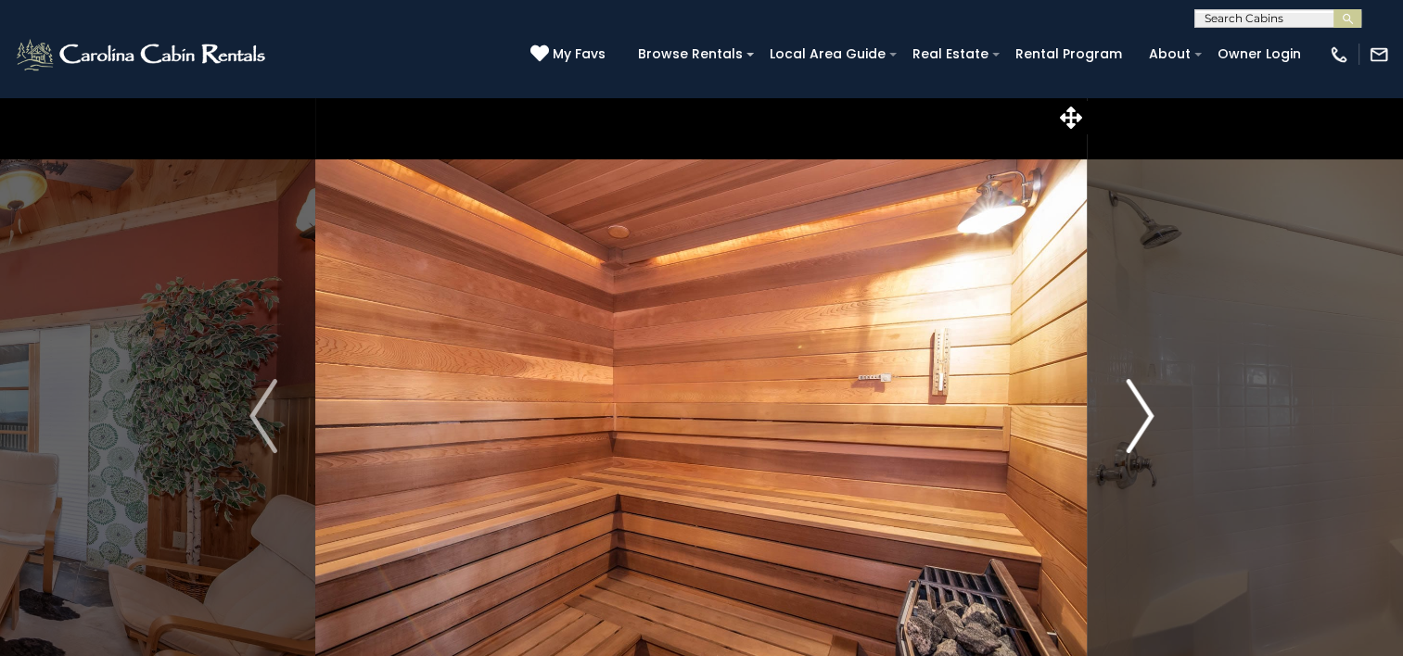
click at [1149, 422] on img "Next" at bounding box center [1140, 416] width 28 height 74
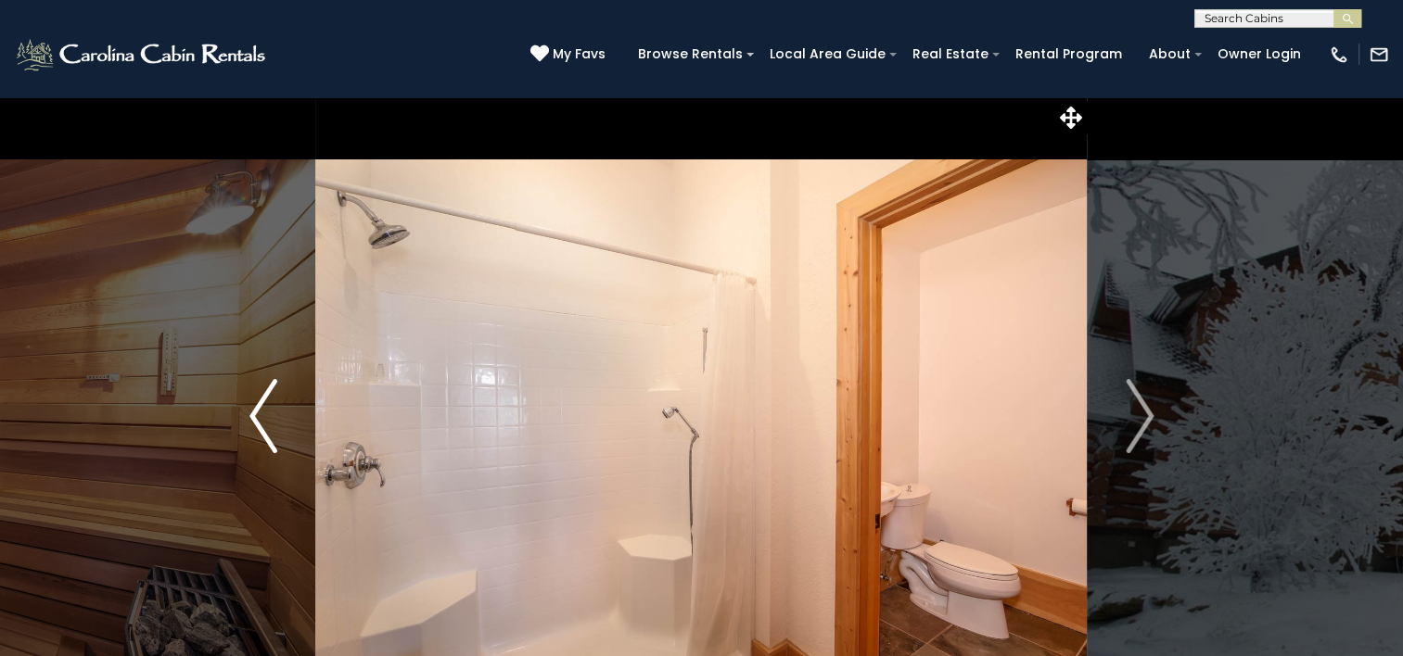
click at [265, 398] on img "Previous" at bounding box center [263, 416] width 28 height 74
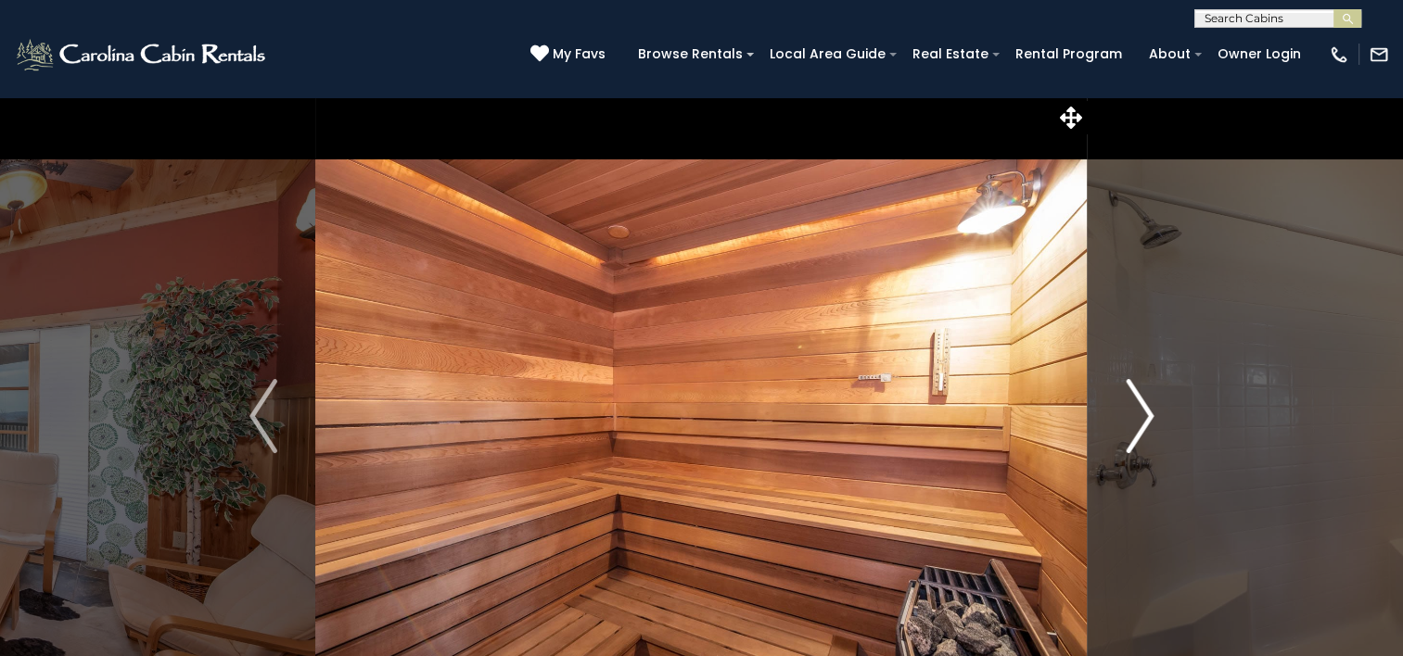
click at [1139, 420] on img "Next" at bounding box center [1140, 416] width 28 height 74
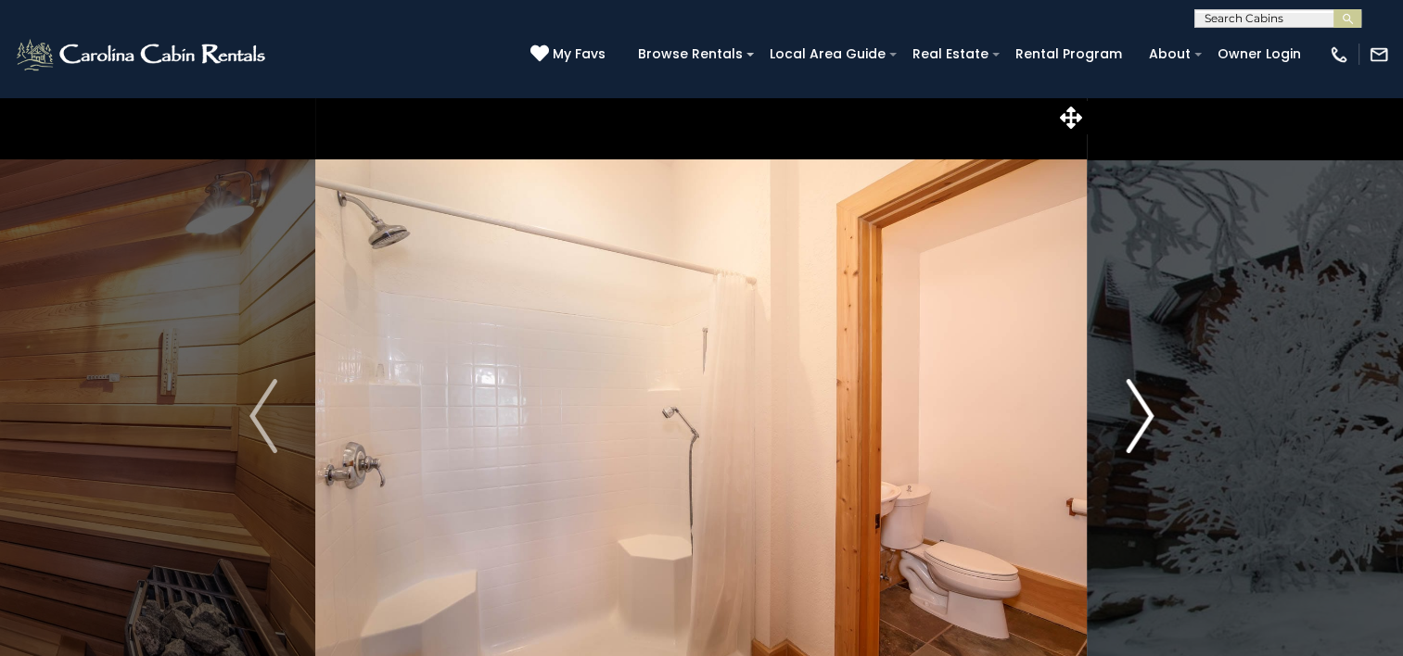
click at [1139, 420] on img "Next" at bounding box center [1140, 416] width 28 height 74
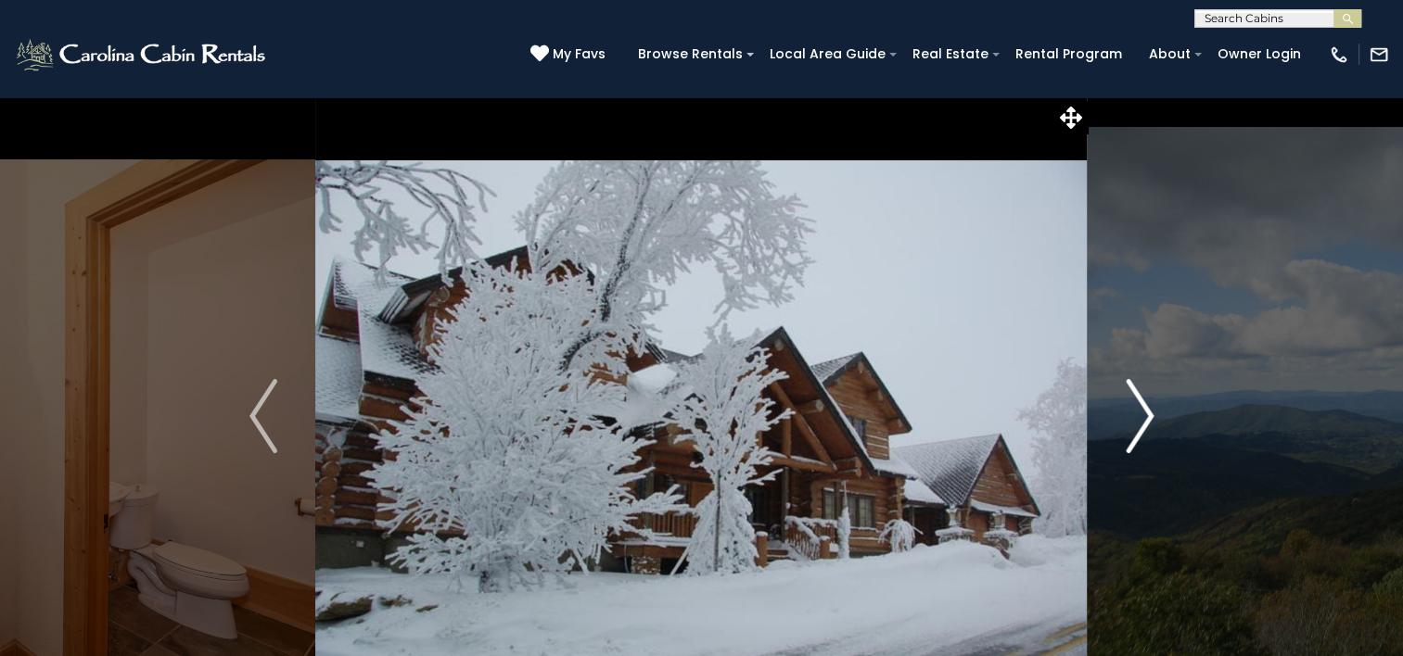
click at [1139, 420] on img "Next" at bounding box center [1140, 416] width 28 height 74
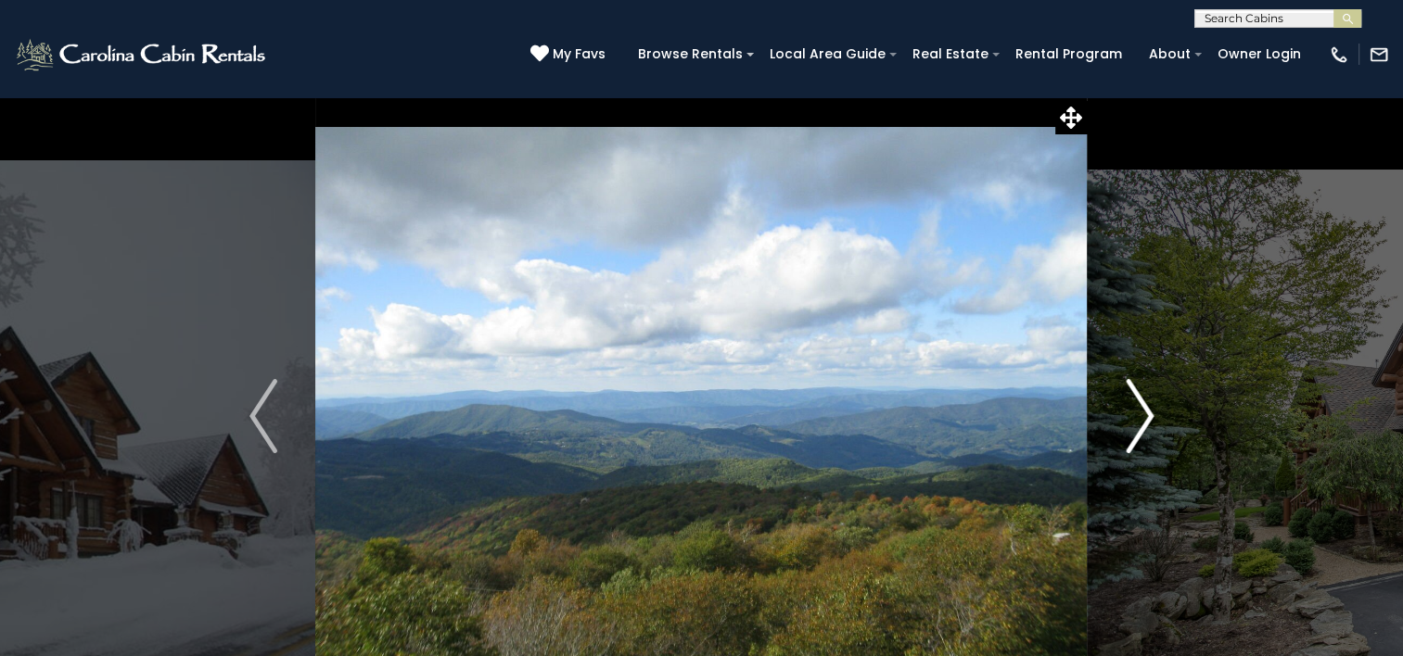
click at [1139, 420] on img "Next" at bounding box center [1140, 416] width 28 height 74
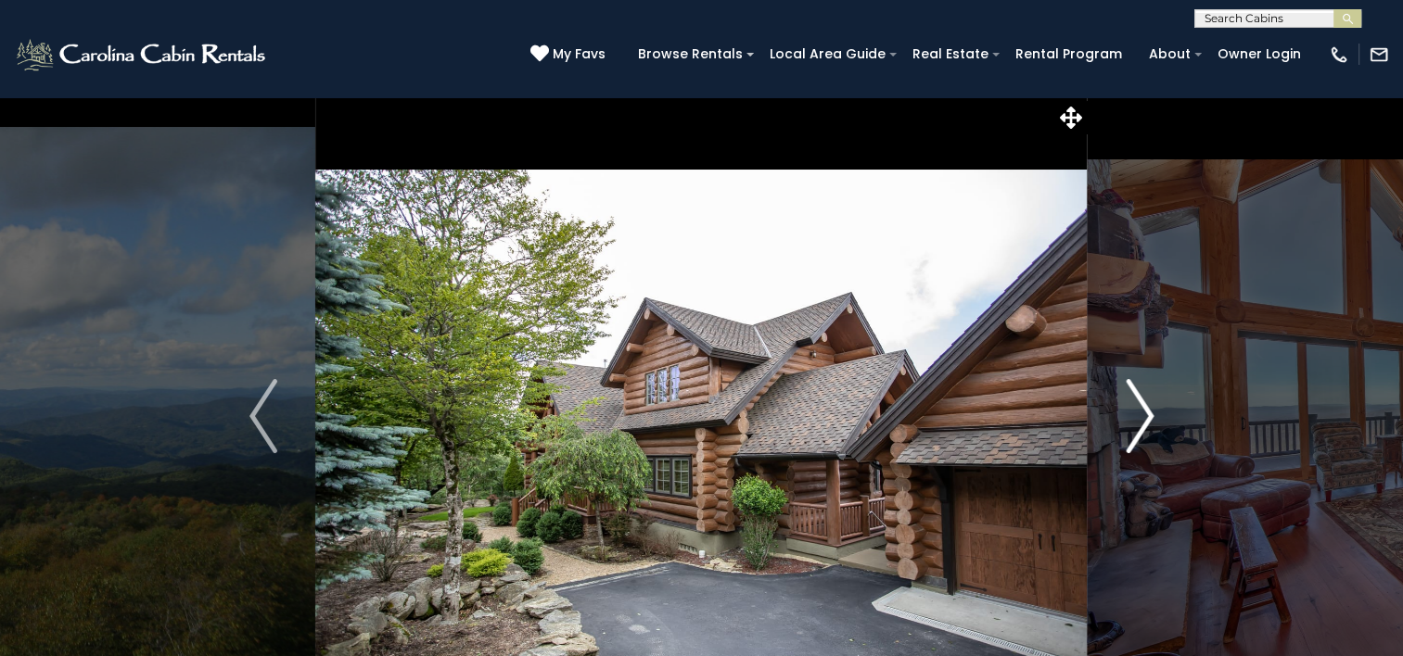
click at [1139, 420] on img "Next" at bounding box center [1140, 416] width 28 height 74
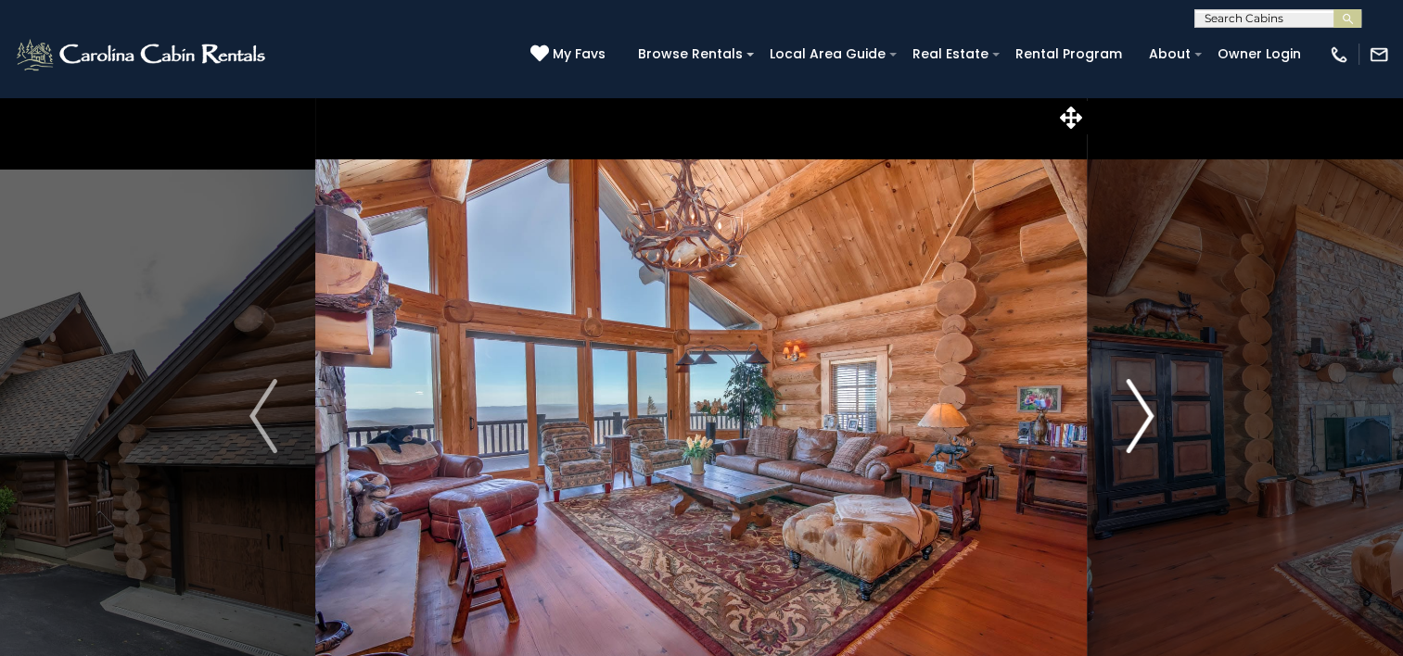
click at [1139, 420] on img "Next" at bounding box center [1140, 416] width 28 height 74
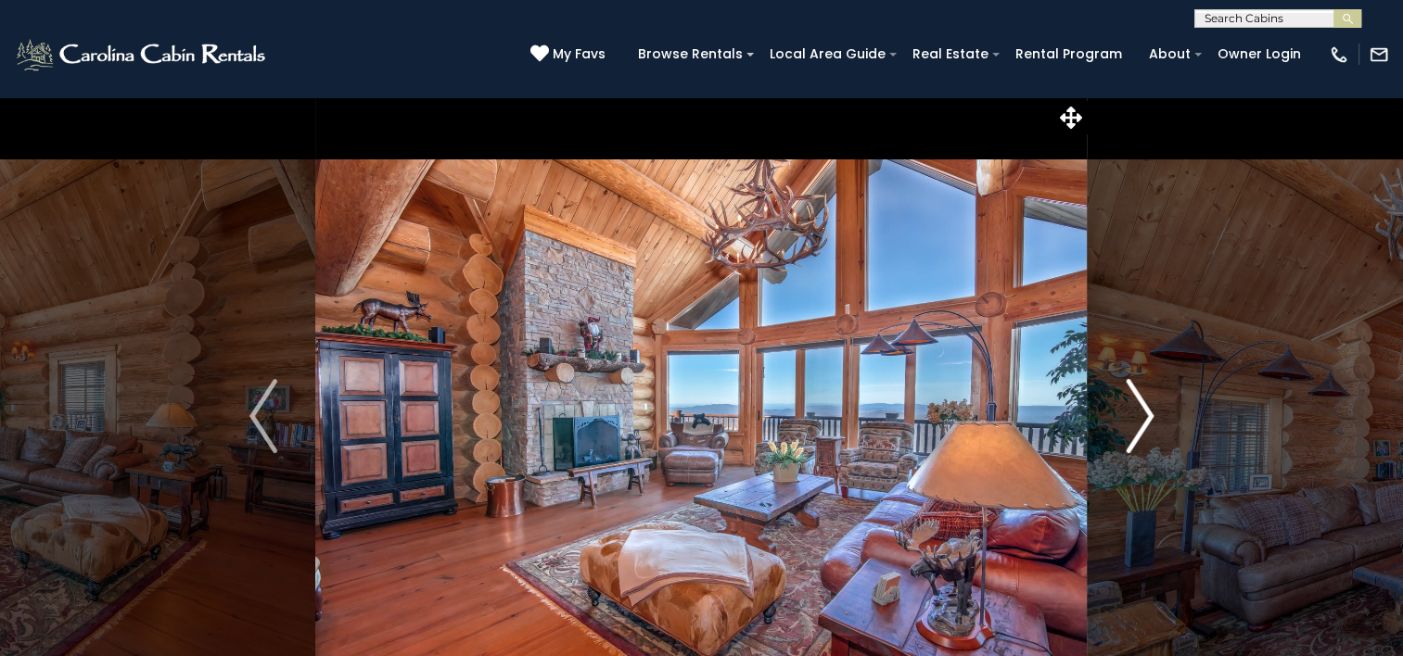
click at [1139, 420] on img "Next" at bounding box center [1140, 416] width 28 height 74
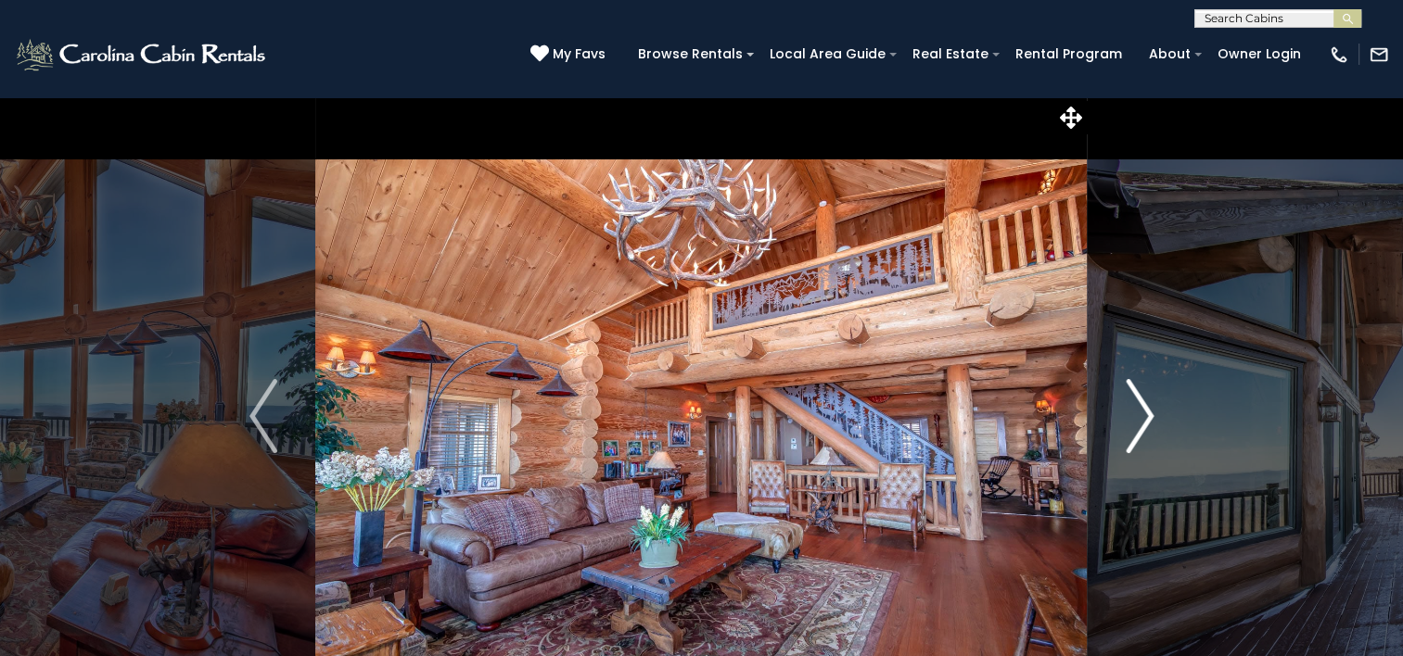
click at [1139, 420] on img "Next" at bounding box center [1140, 416] width 28 height 74
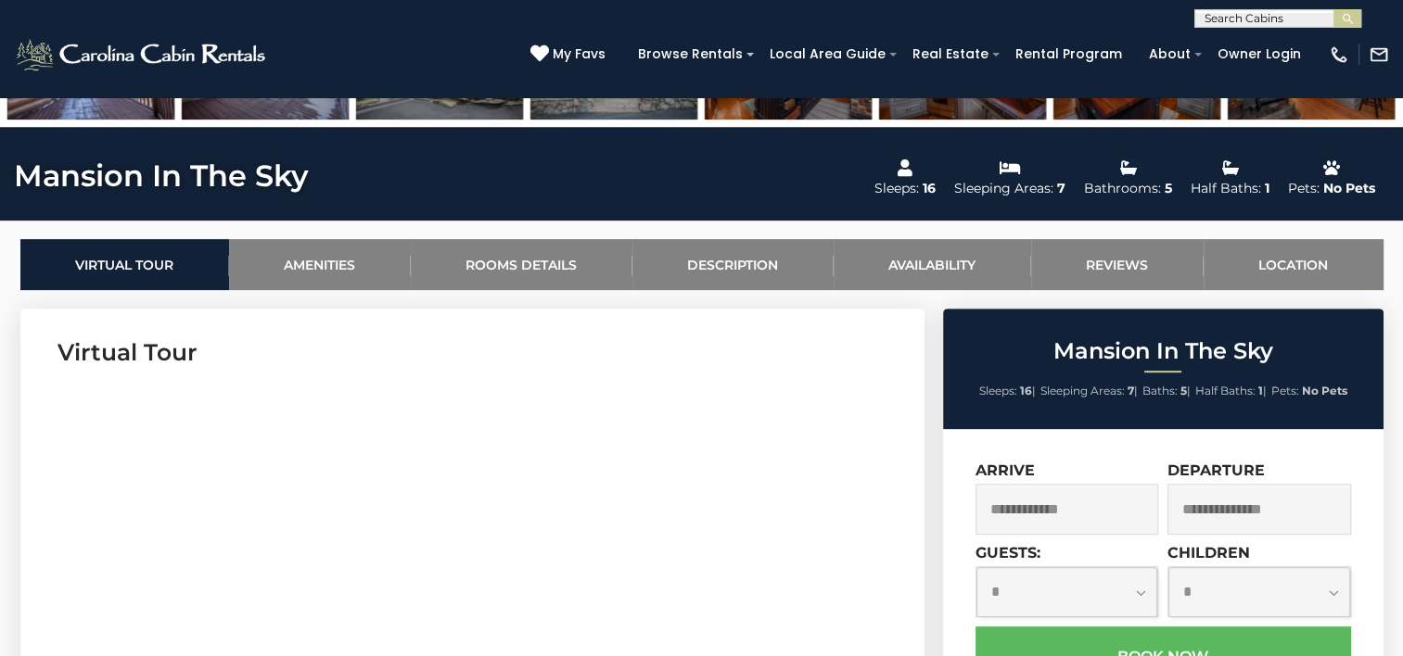
scroll to position [749, 0]
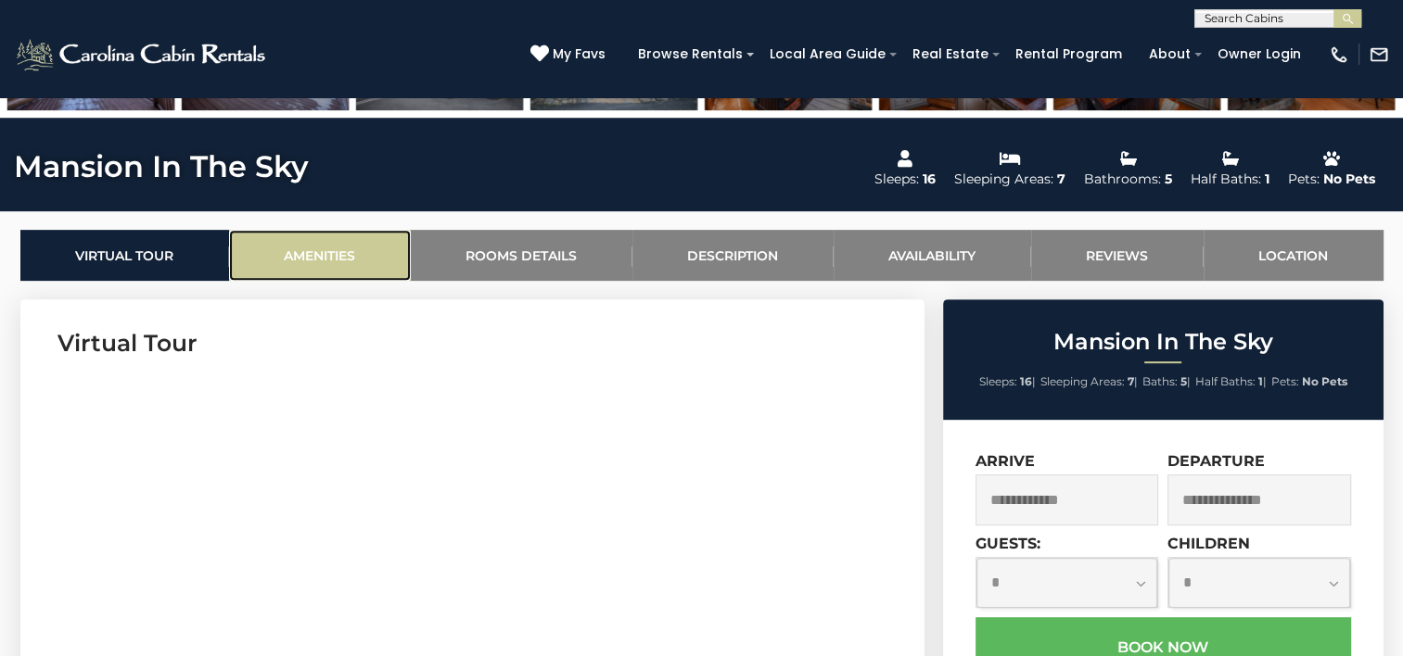
click at [371, 256] on link "Amenities" at bounding box center [320, 255] width 182 height 51
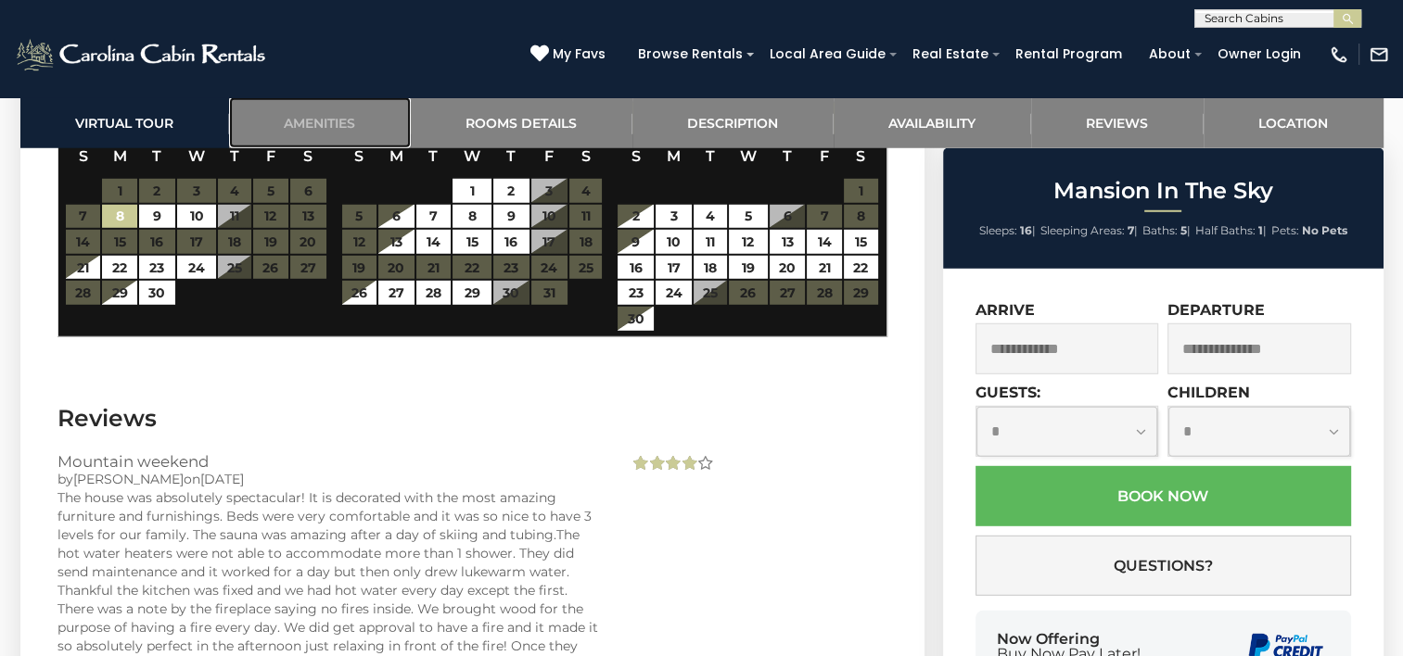
scroll to position [5177, 0]
